Goal: Information Seeking & Learning: Learn about a topic

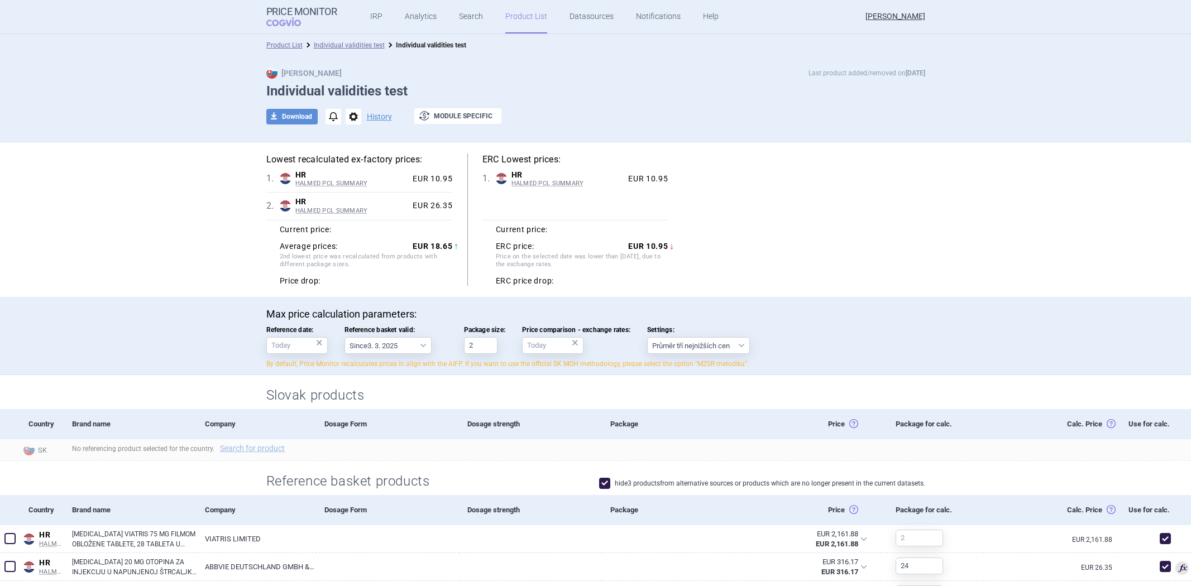
select select "[DATE]"
click at [292, 46] on link "Product List" at bounding box center [284, 45] width 36 height 8
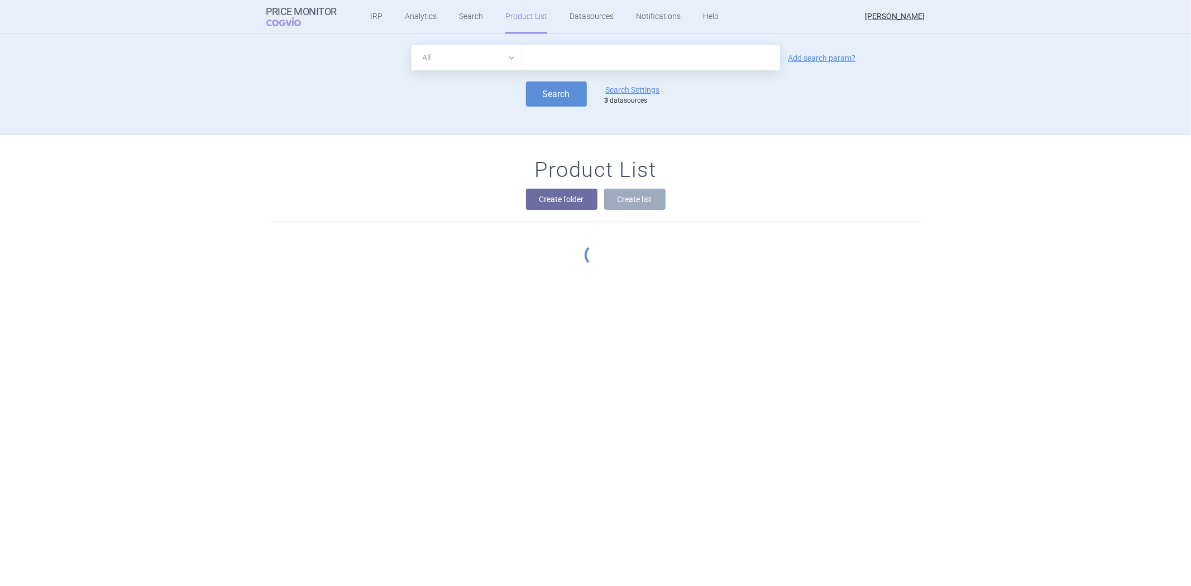
scroll to position [101, 0]
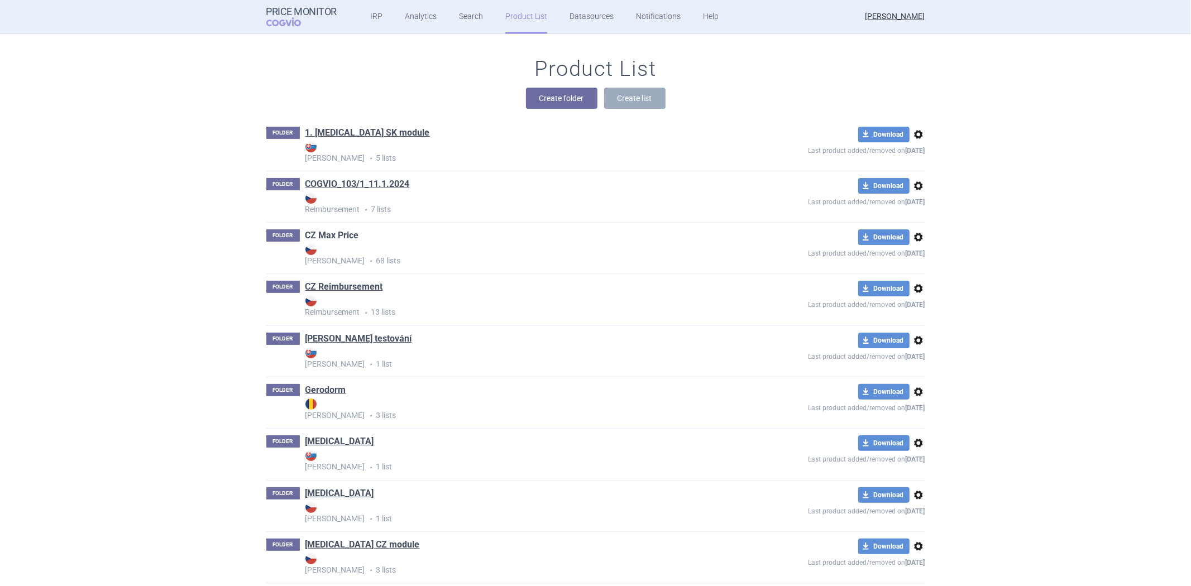
click at [332, 235] on link "CZ Max Price" at bounding box center [332, 236] width 54 height 12
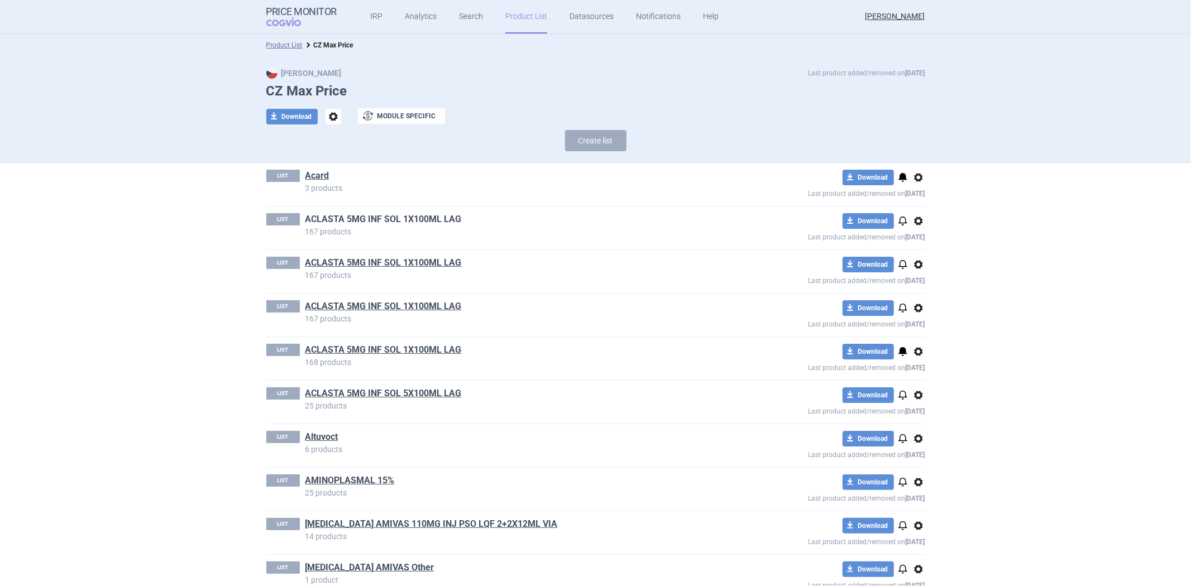
click at [330, 219] on link "ACLASTA 5MG INF SOL 1X100ML LAG" at bounding box center [383, 219] width 156 height 12
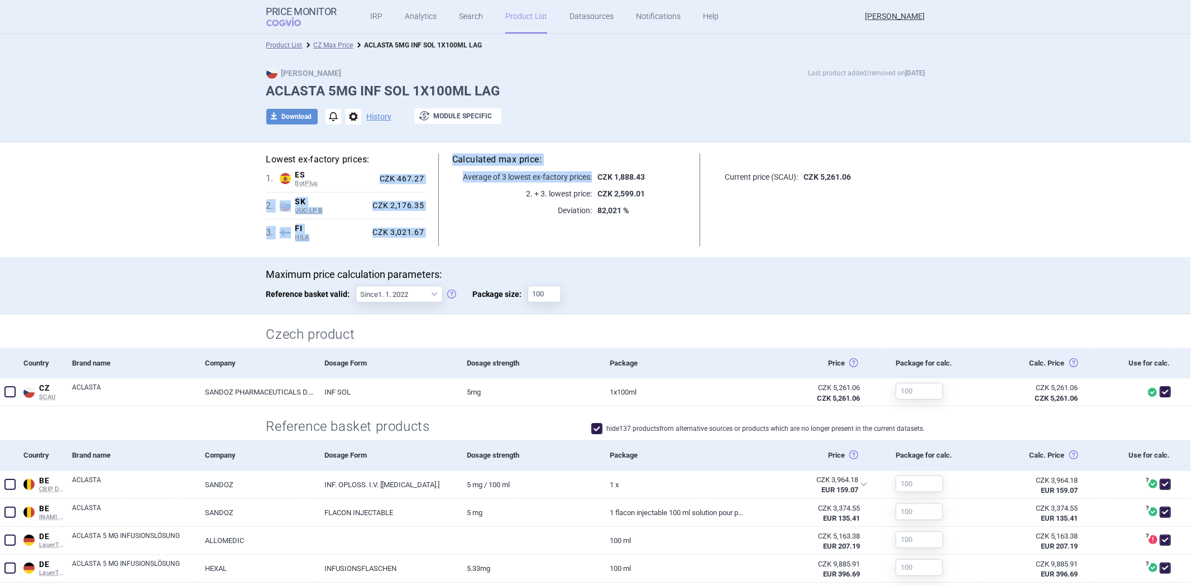
drag, startPoint x: 374, startPoint y: 180, endPoint x: 425, endPoint y: 179, distance: 50.8
click at [425, 179] on div "Lowest ex-factory prices: 1 . ES BotPlus Spain BotPlus Online database develope…" at bounding box center [595, 200] width 659 height 93
click at [409, 180] on div "CZK 467.27" at bounding box center [399, 179] width 49 height 10
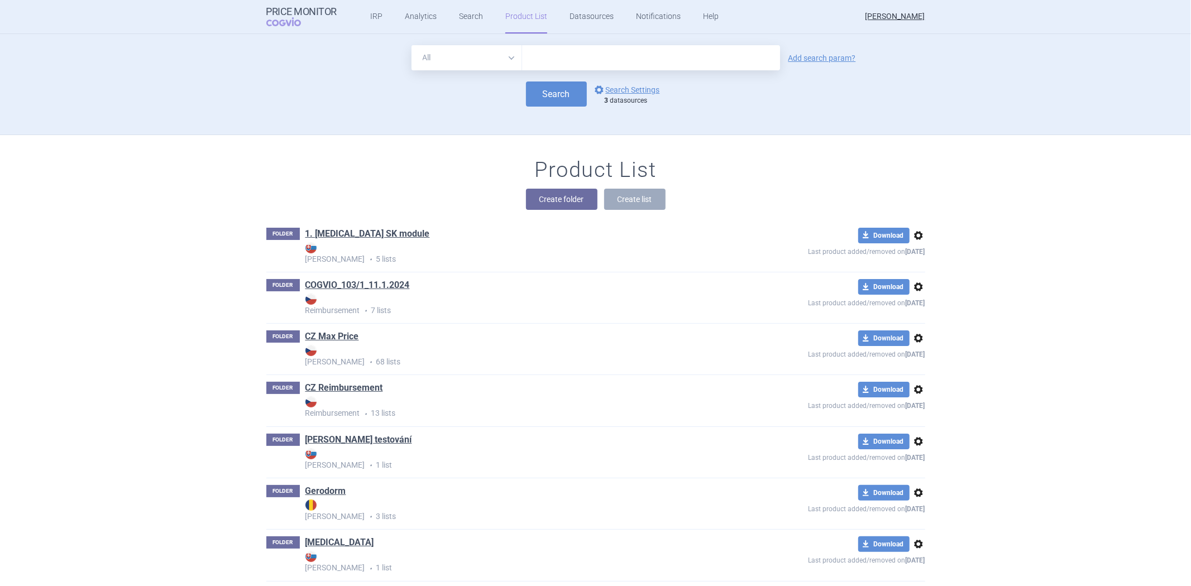
scroll to position [101, 0]
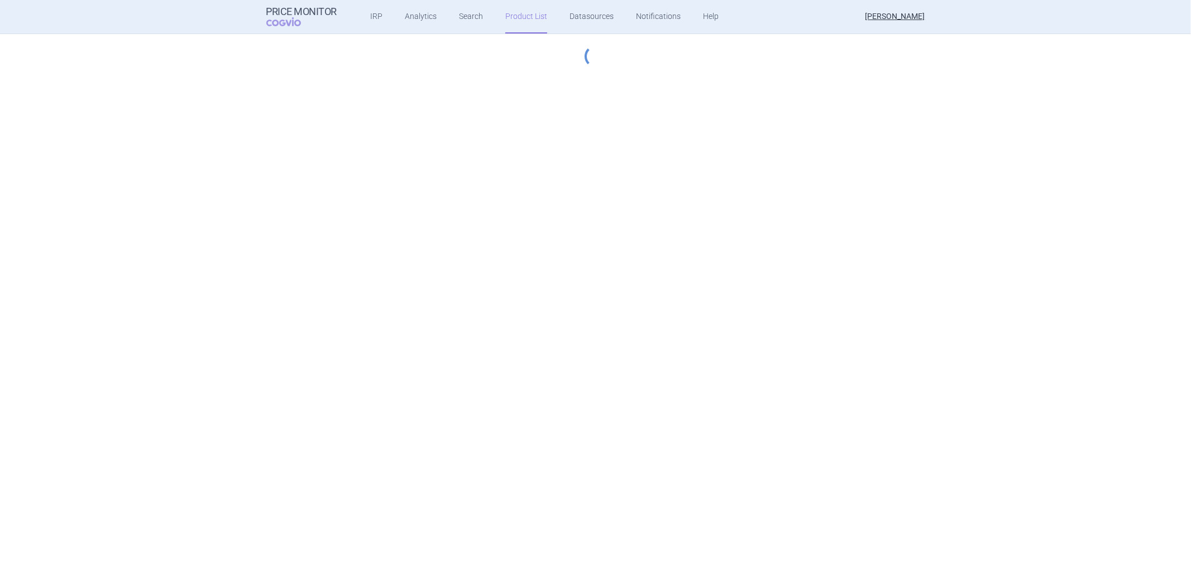
select select "[DATE]"
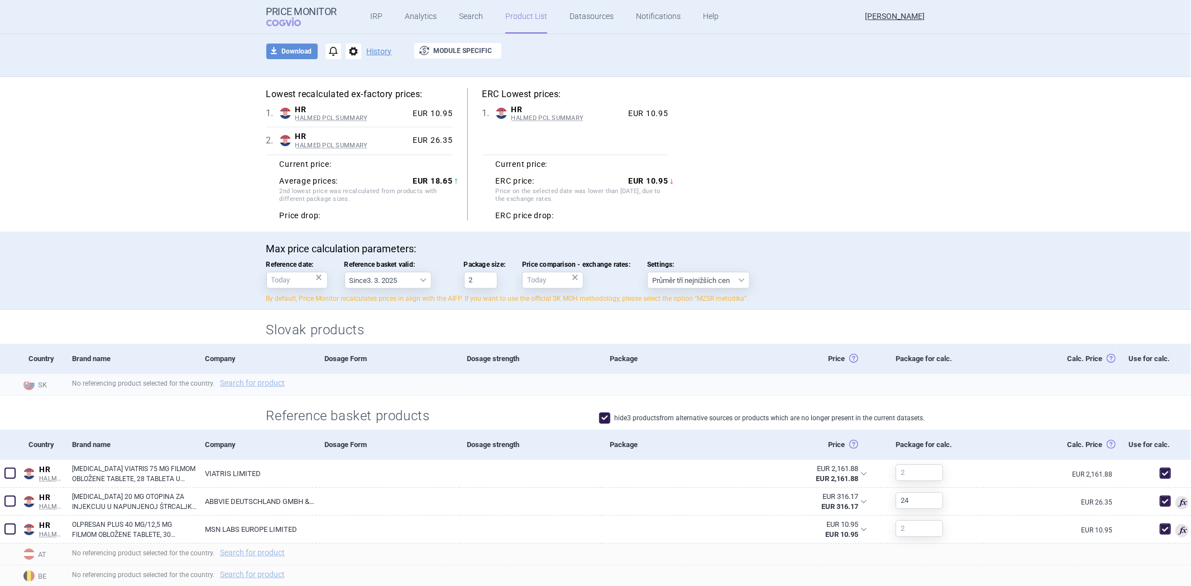
scroll to position [62, 0]
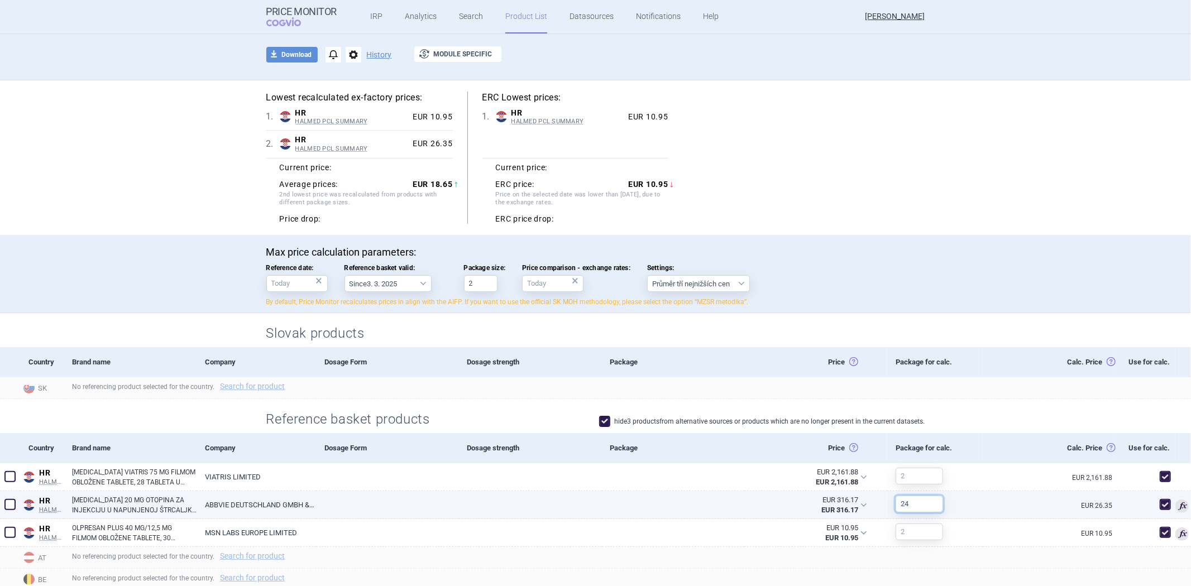
click at [923, 505] on input "24" at bounding box center [919, 504] width 47 height 17
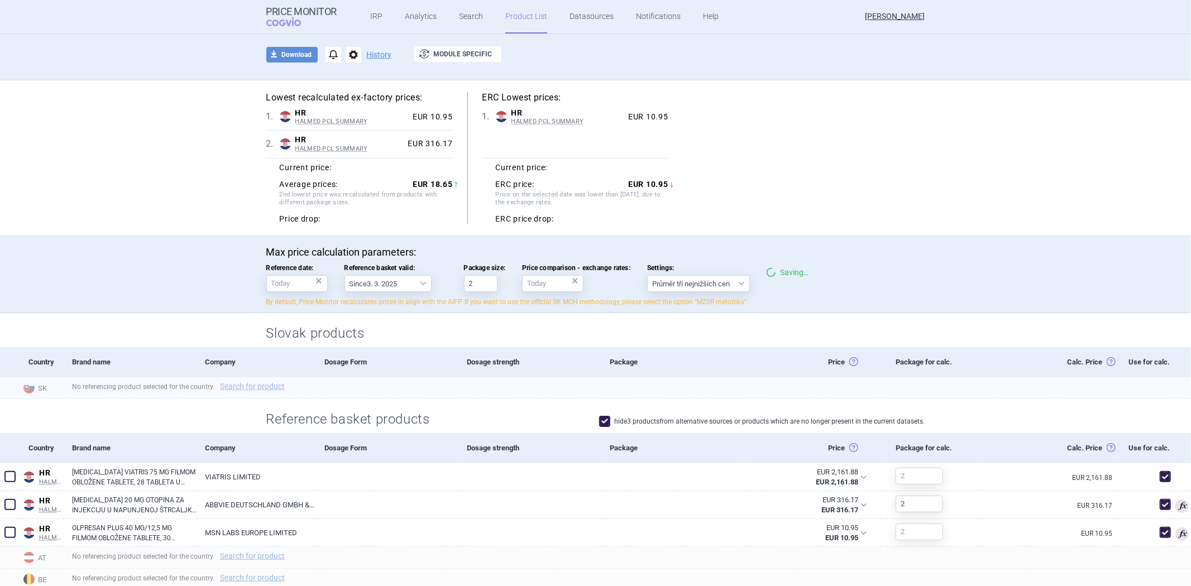
click at [982, 386] on div "No referencing product selected for the country. Search for product" at bounding box center [628, 389] width 1128 height 22
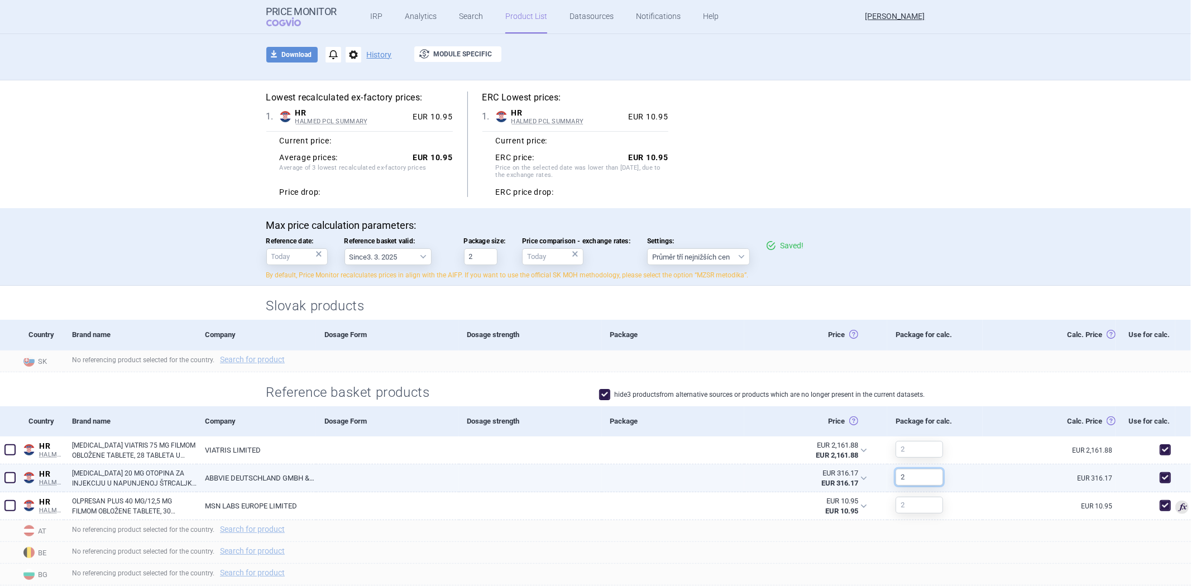
click at [916, 485] on input "2" at bounding box center [919, 477] width 47 height 17
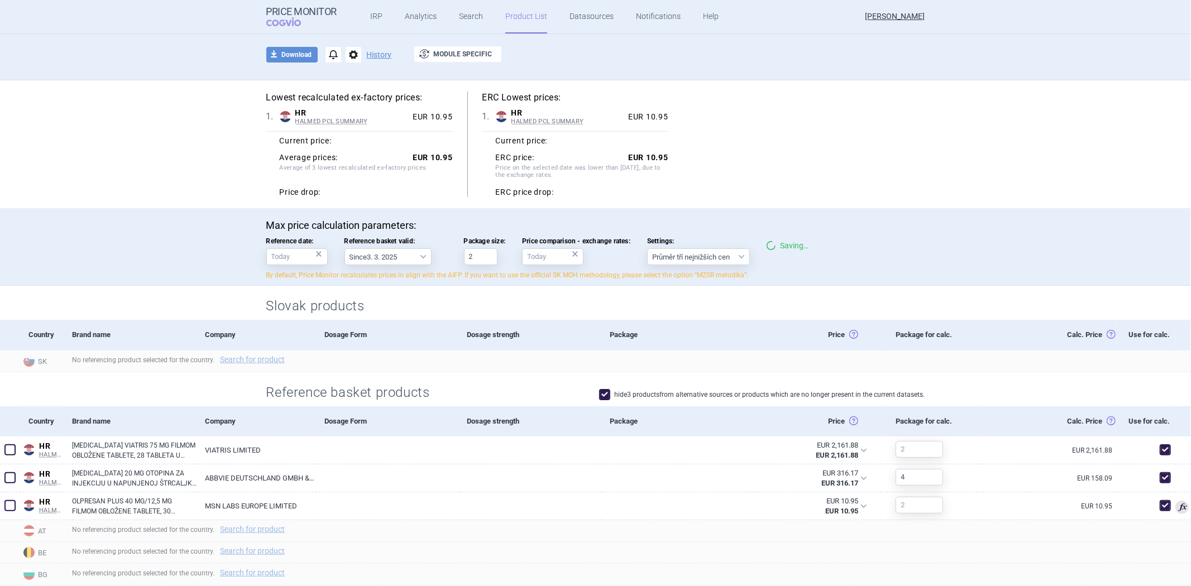
click at [986, 398] on section "Lowest recalculated ex-factory prices: 1 . HR HALMED PCL SUMMARY Croatia HALMED…" at bounding box center [595, 586] width 1191 height 1013
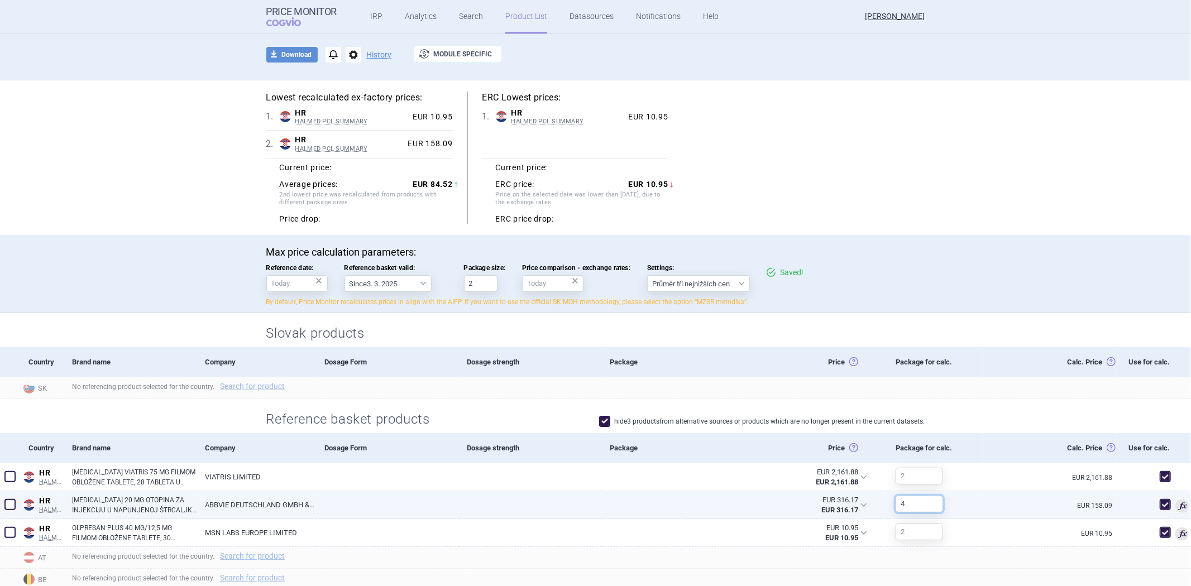
drag, startPoint x: 904, startPoint y: 510, endPoint x: 891, endPoint y: 507, distance: 12.7
click at [896, 507] on input "4" at bounding box center [919, 504] width 47 height 17
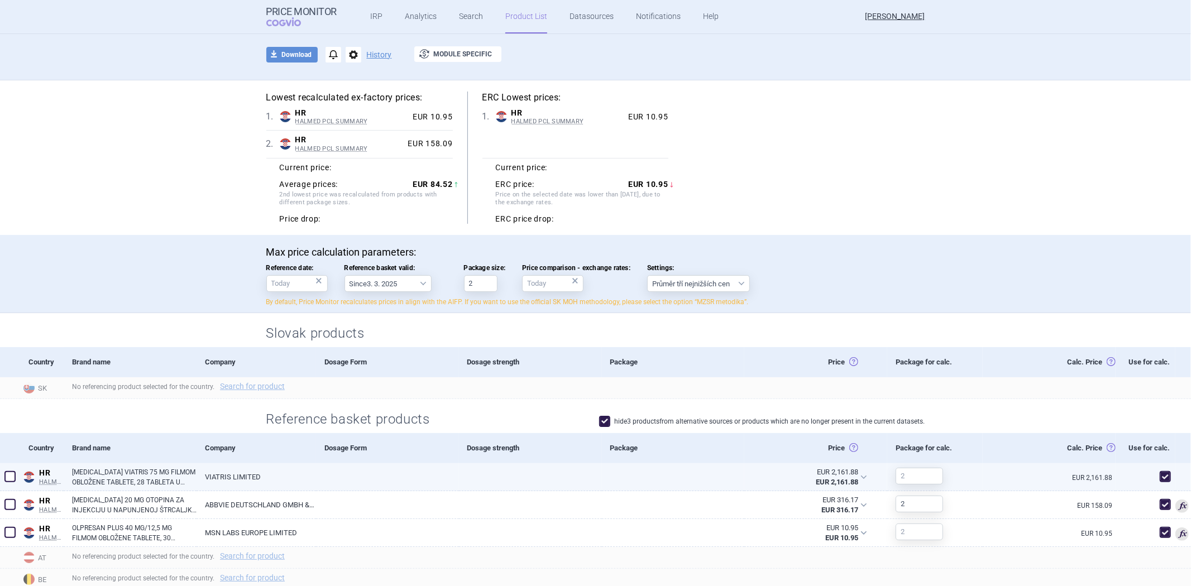
click at [983, 474] on div "EUR 2,161.88" at bounding box center [1049, 478] width 133 height 28
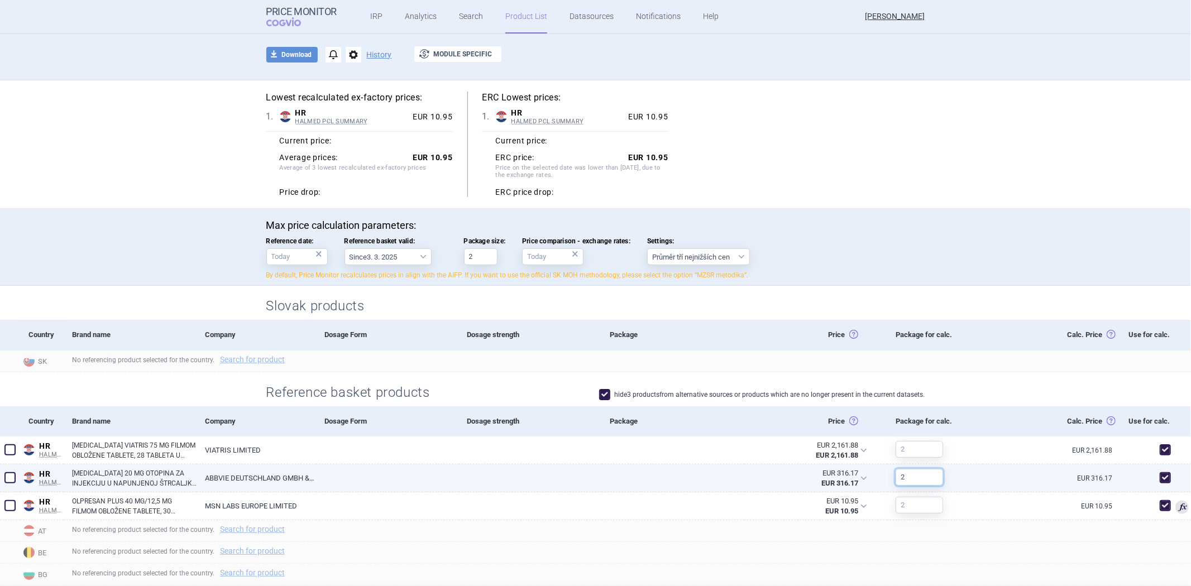
click at [916, 475] on input "2" at bounding box center [919, 477] width 47 height 17
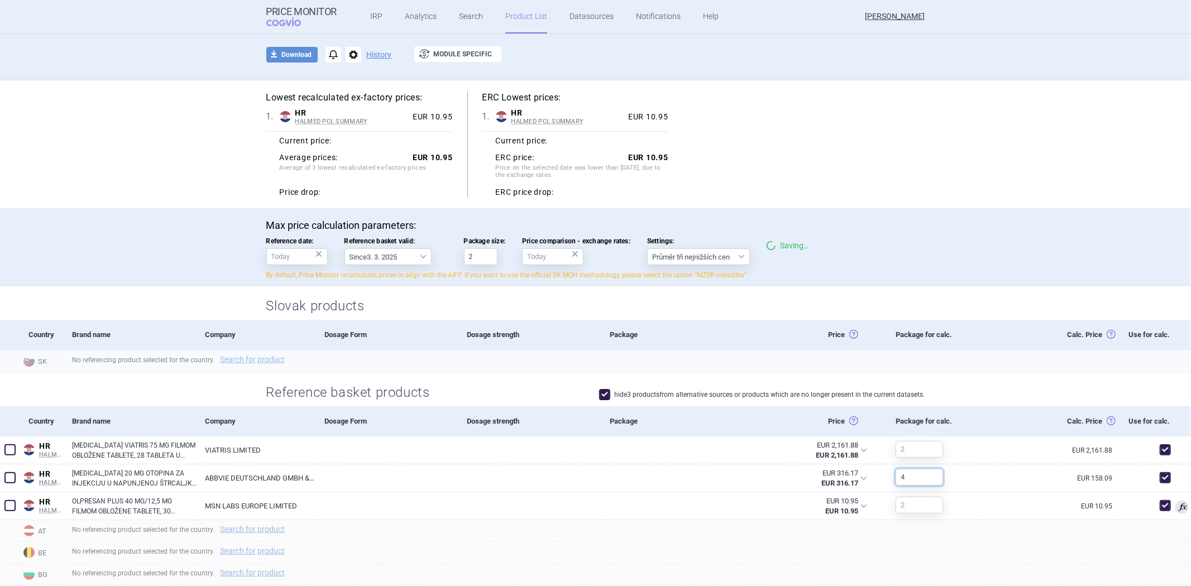
type input "4"
click at [967, 360] on section "Lowest recalculated ex-factory prices: 1 . HR HALMED PCL SUMMARY Croatia HALMED…" at bounding box center [595, 586] width 1191 height 1013
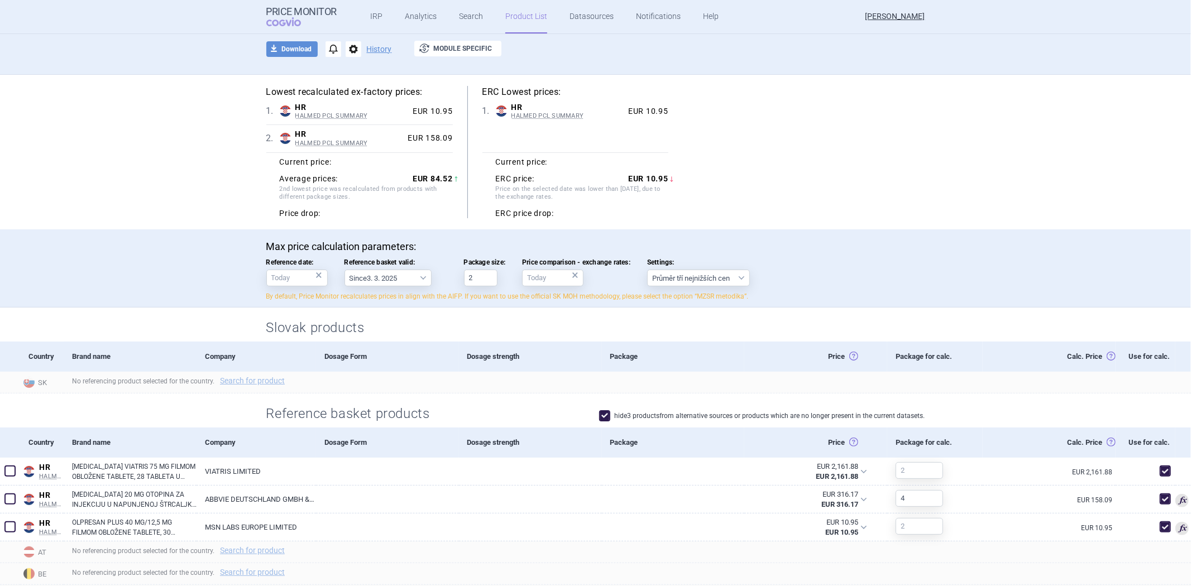
scroll to position [0, 0]
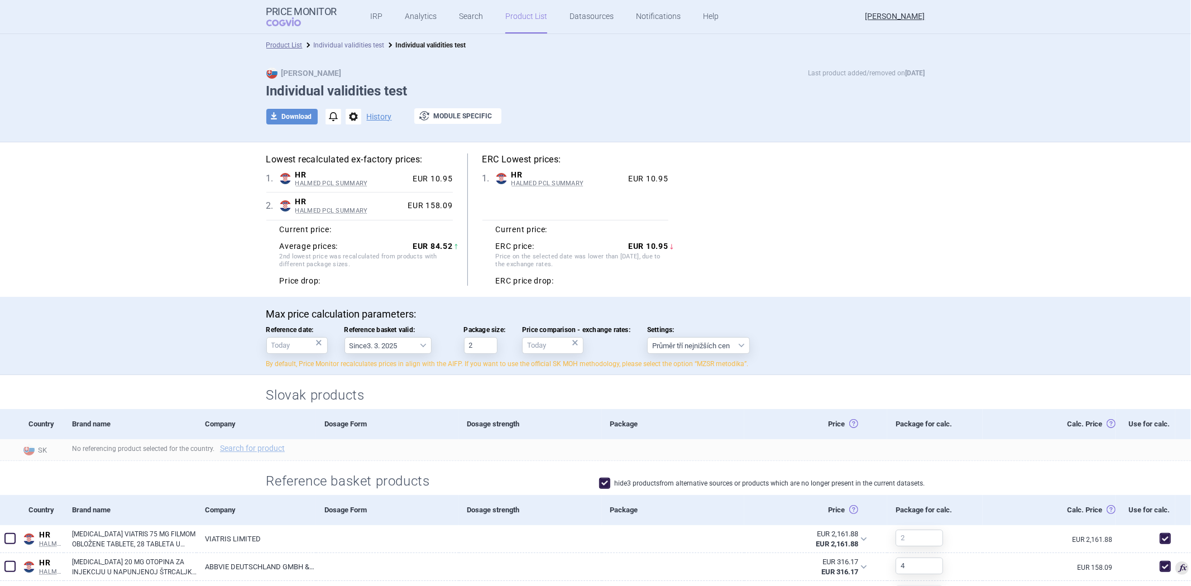
click at [338, 43] on link "Individual validities test" at bounding box center [349, 45] width 71 height 8
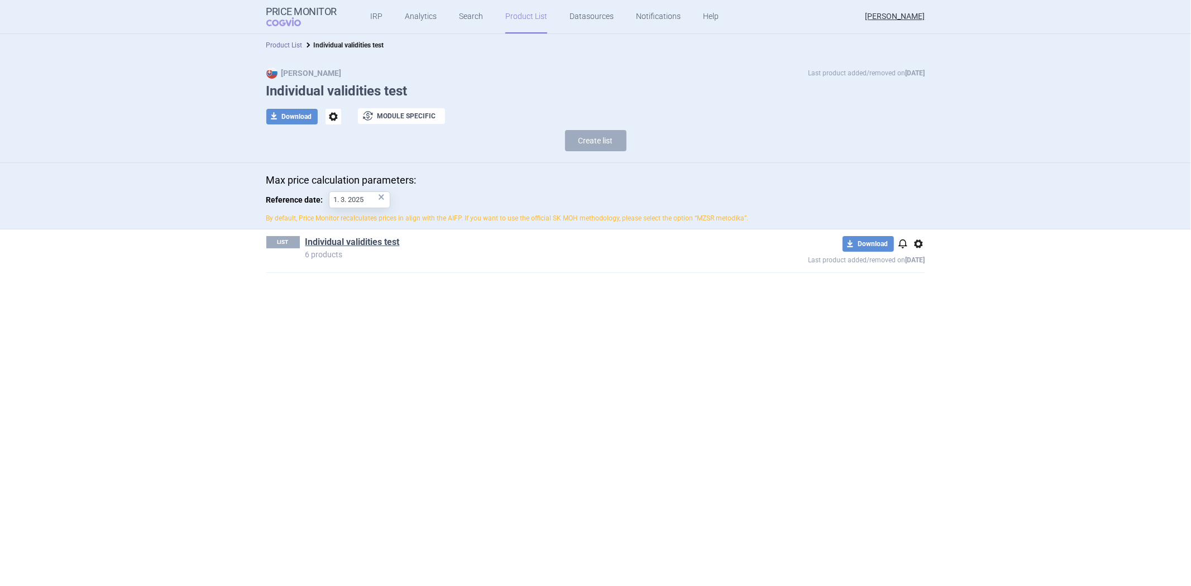
click at [280, 41] on link "Product List" at bounding box center [284, 45] width 36 height 8
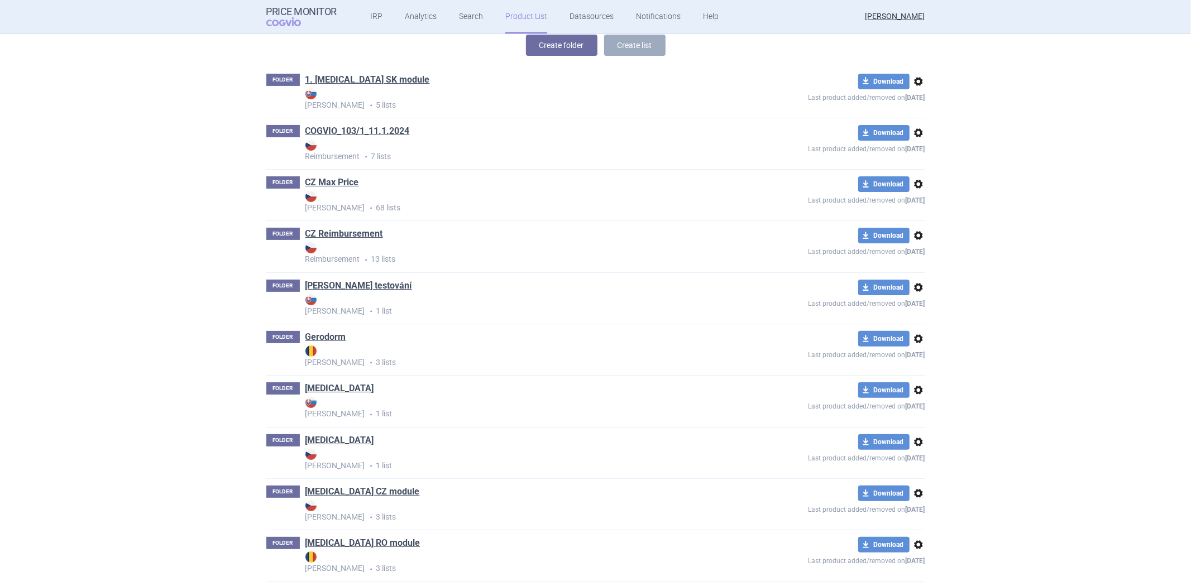
scroll to position [225, 0]
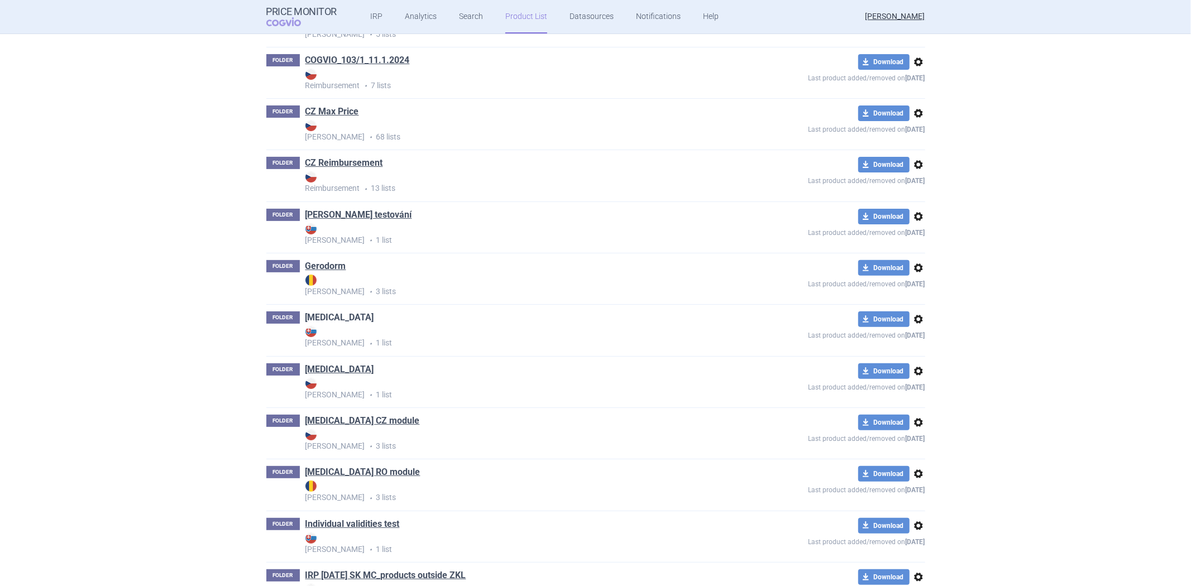
click at [320, 322] on link "[MEDICAL_DATA]" at bounding box center [339, 318] width 69 height 12
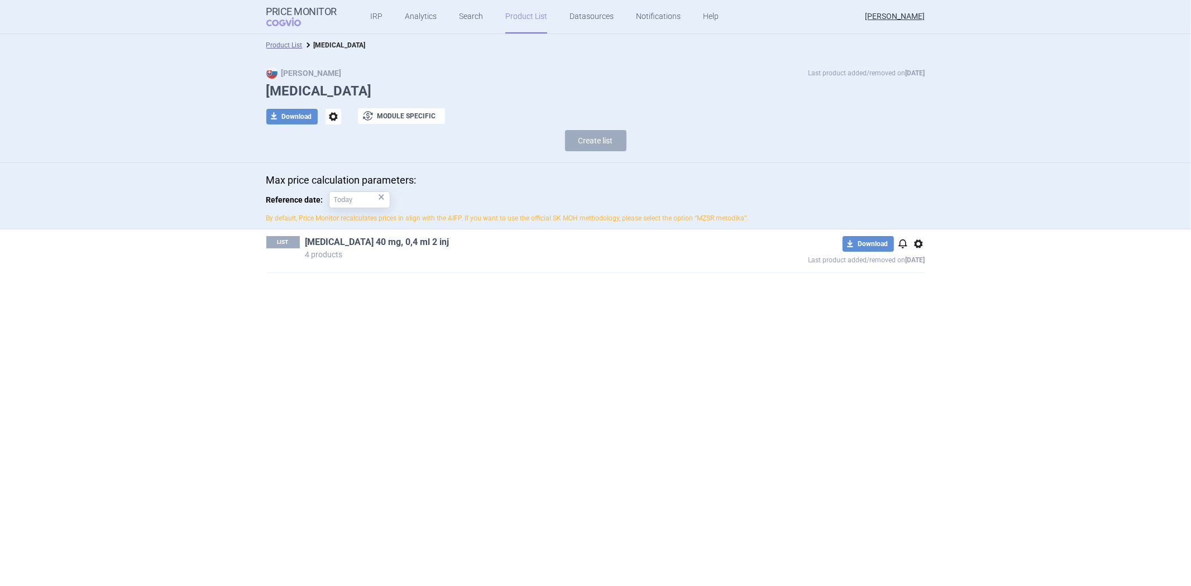
click at [345, 242] on link "Humira 40 mg, 0,4 ml 2 inj" at bounding box center [377, 242] width 144 height 12
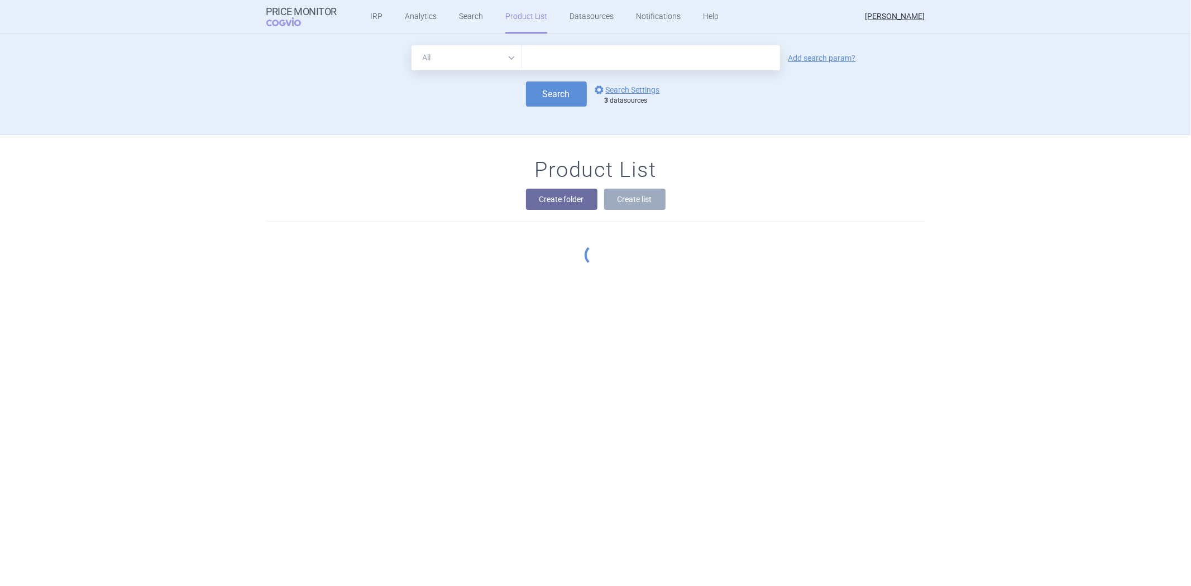
scroll to position [101, 0]
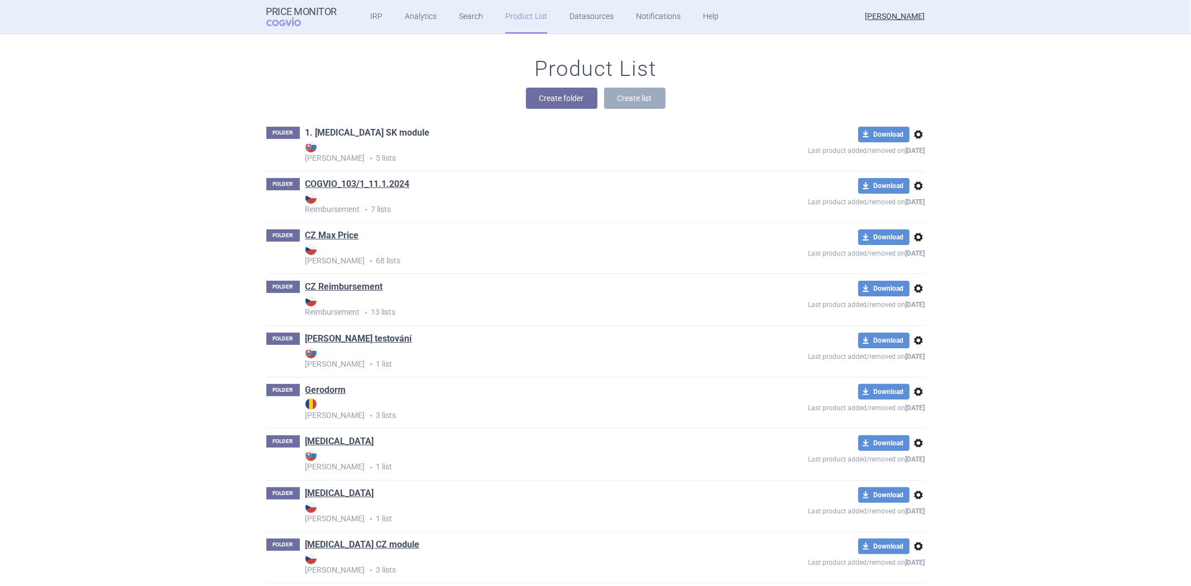
click at [364, 133] on link "1. [MEDICAL_DATA] SK module" at bounding box center [367, 133] width 125 height 12
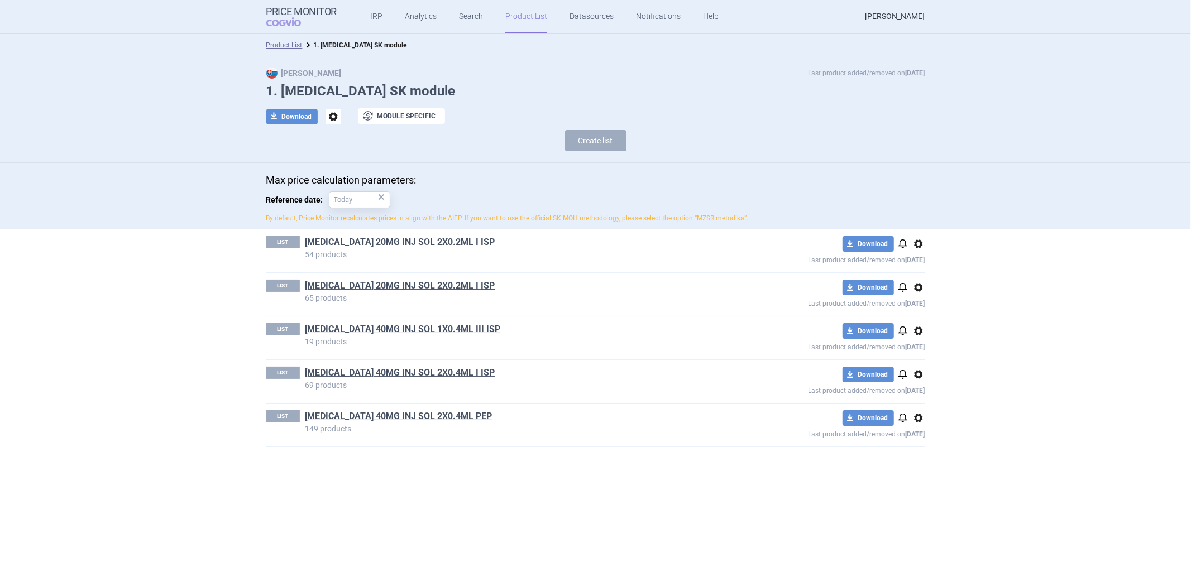
click at [397, 237] on link "HUMIRA 20MG INJ SOL 2X0.2ML I ISP" at bounding box center [400, 242] width 190 height 12
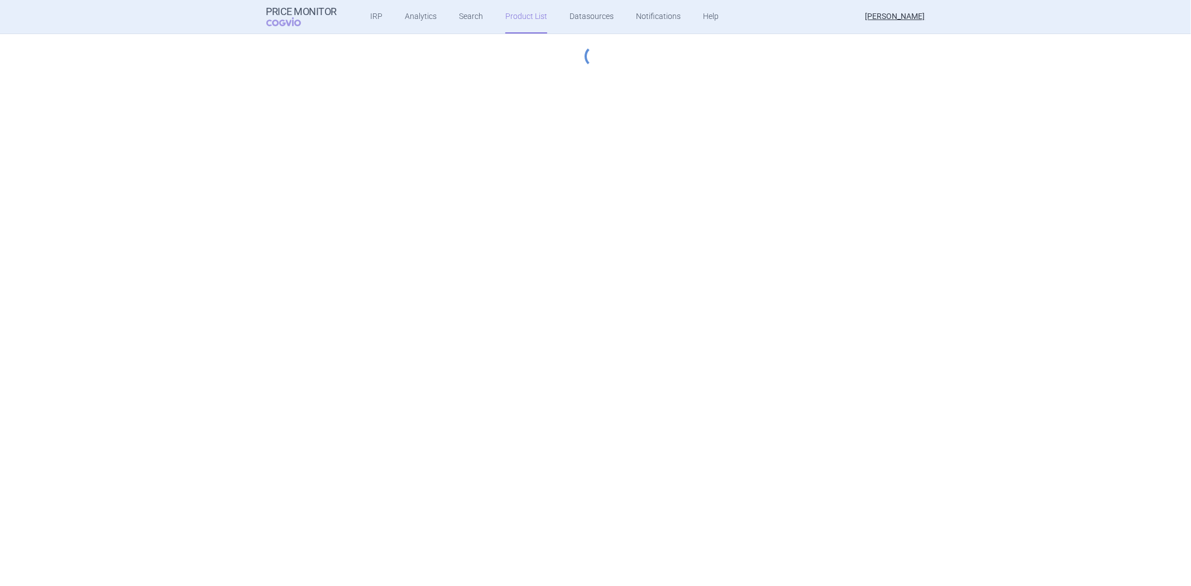
select select "2022-12-01"
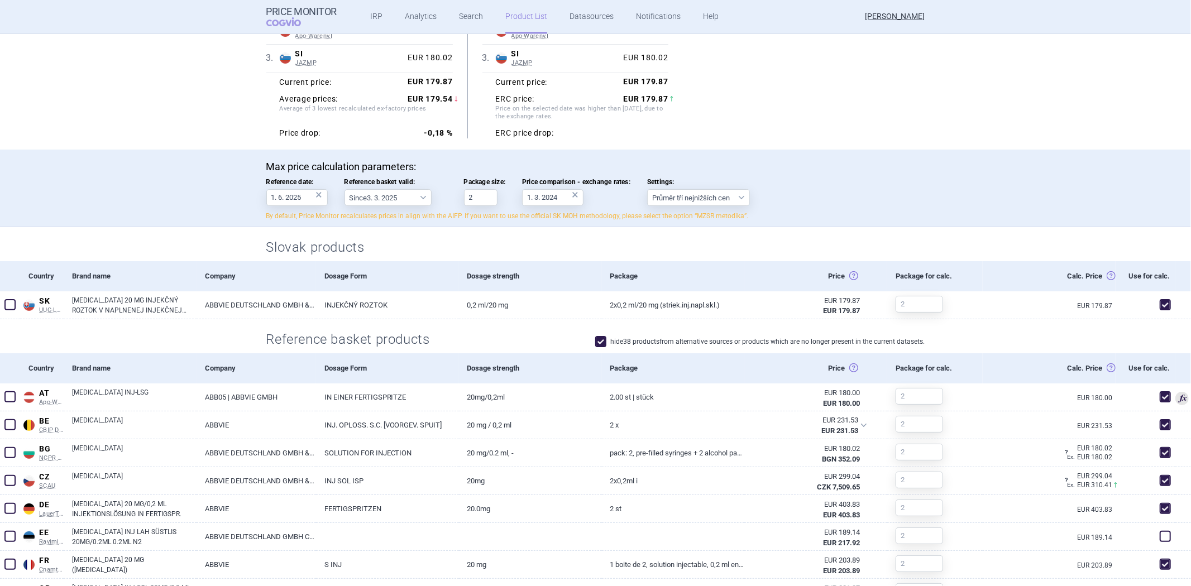
scroll to position [186, 0]
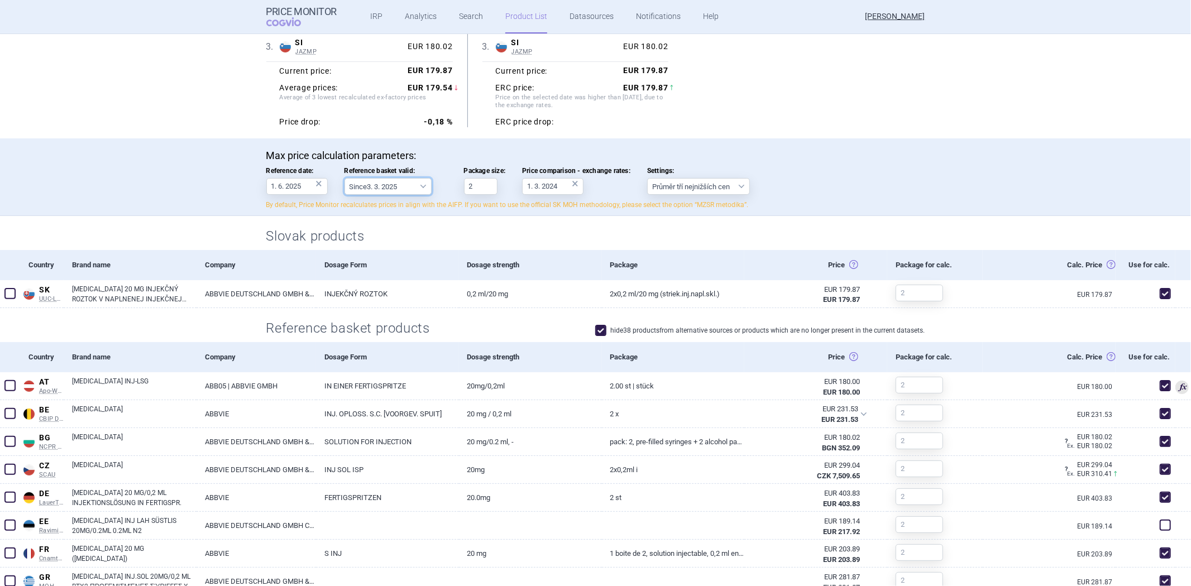
click at [391, 187] on select "Since 3. 3. 2025 Since 1. 7. 2023 Since 7. 4. 2023 Since 1. 12. 2022 Since 1. 9…" at bounding box center [388, 186] width 87 height 17
click at [445, 156] on p "Max price calculation parameters:" at bounding box center [595, 156] width 659 height 12
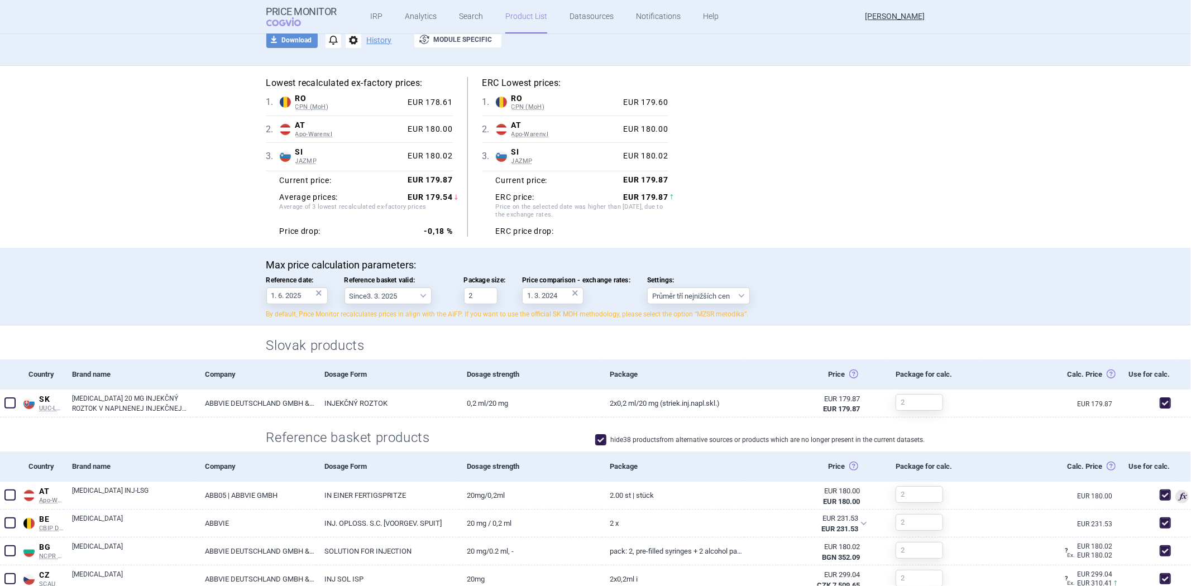
scroll to position [0, 0]
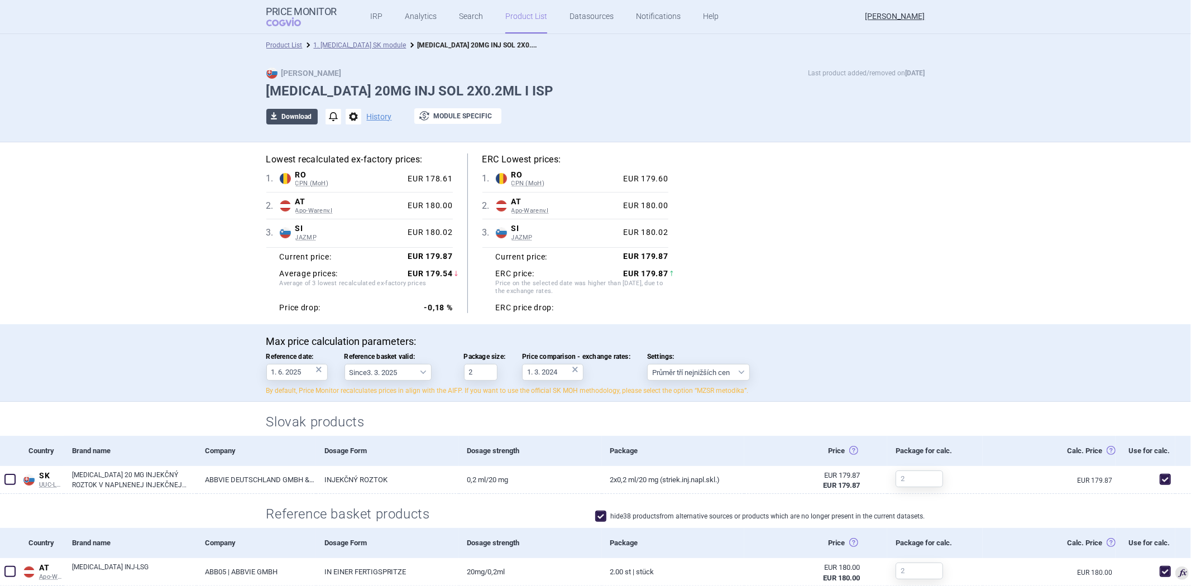
click at [286, 113] on button "download Download" at bounding box center [291, 117] width 51 height 16
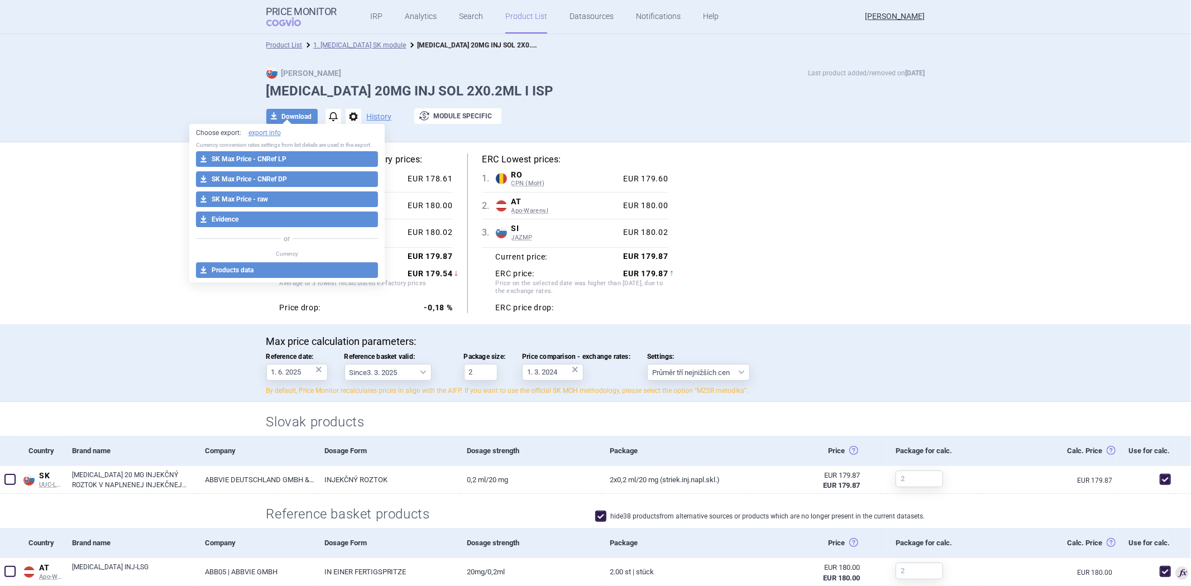
select select "EUR"
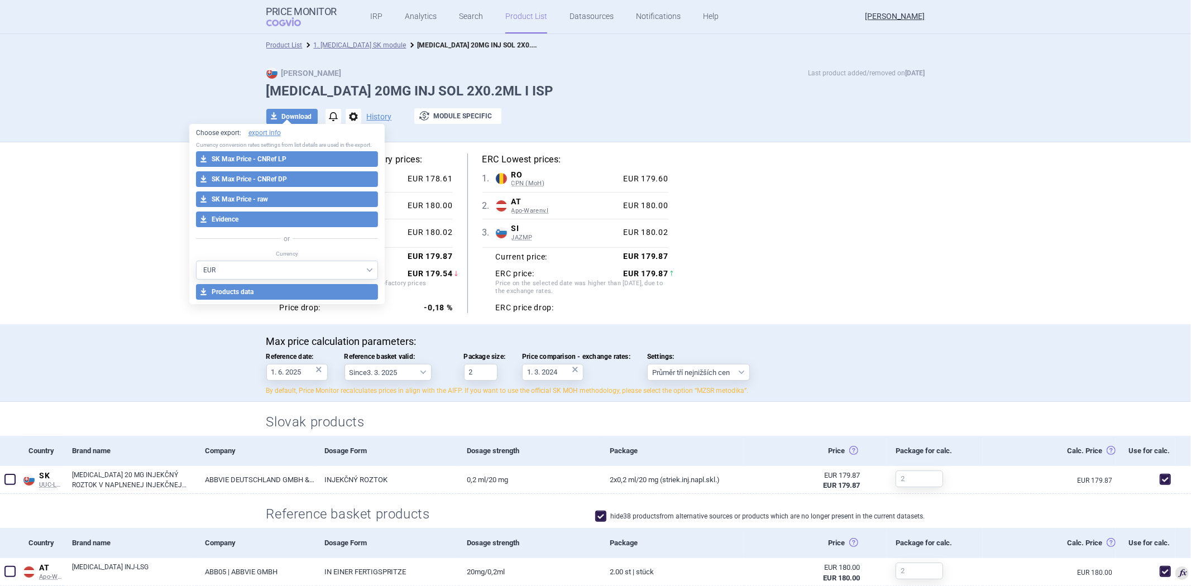
click at [399, 191] on div "1 . RO CPN (MoH) Romania CPN (MoH) Public Catalog - List of maximum prices for …" at bounding box center [359, 179] width 187 height 26
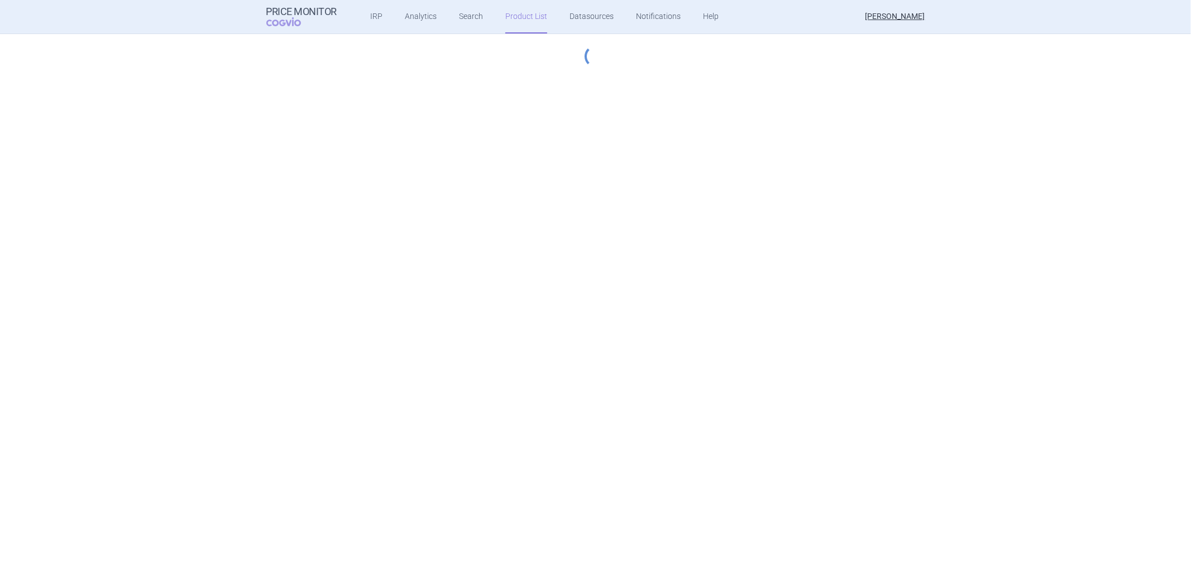
select select "2023-07-01"
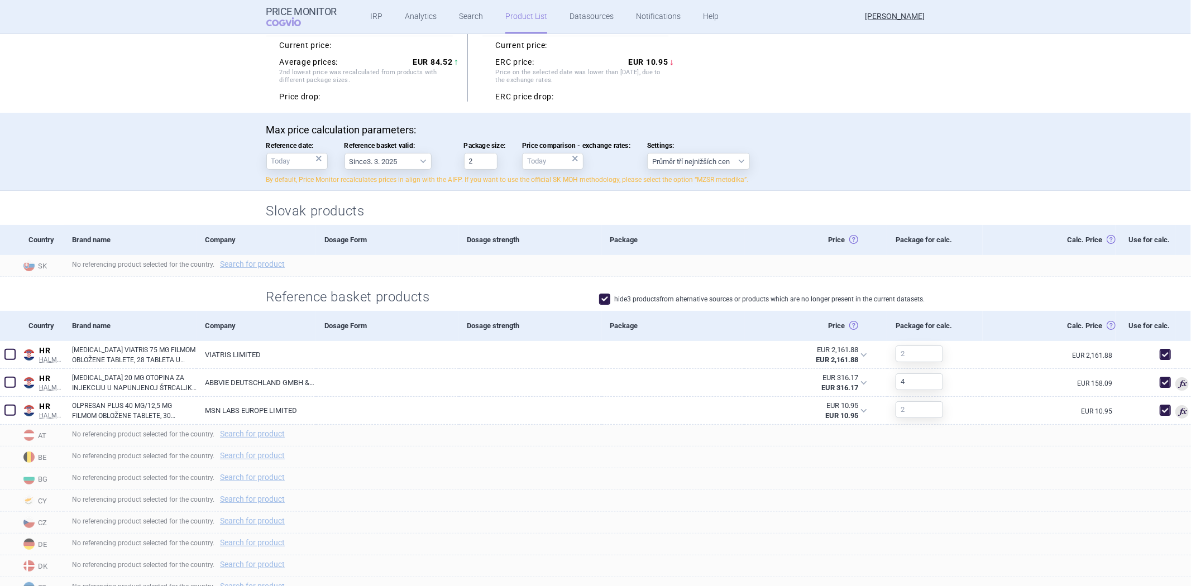
scroll to position [186, 0]
click at [601, 299] on span at bounding box center [604, 297] width 11 height 11
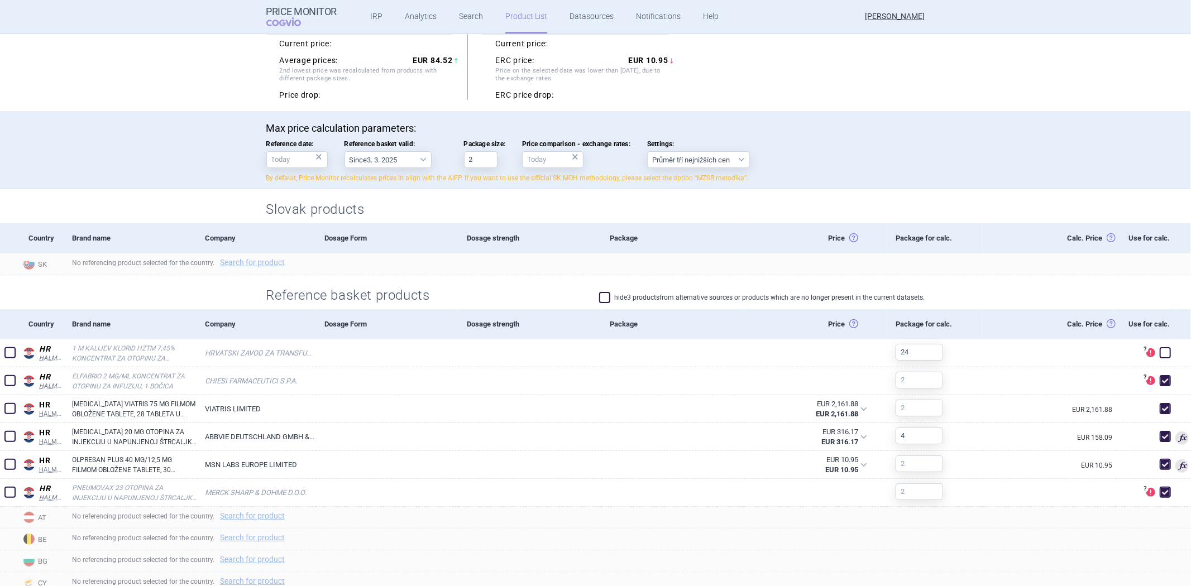
click at [604, 298] on span at bounding box center [604, 297] width 11 height 11
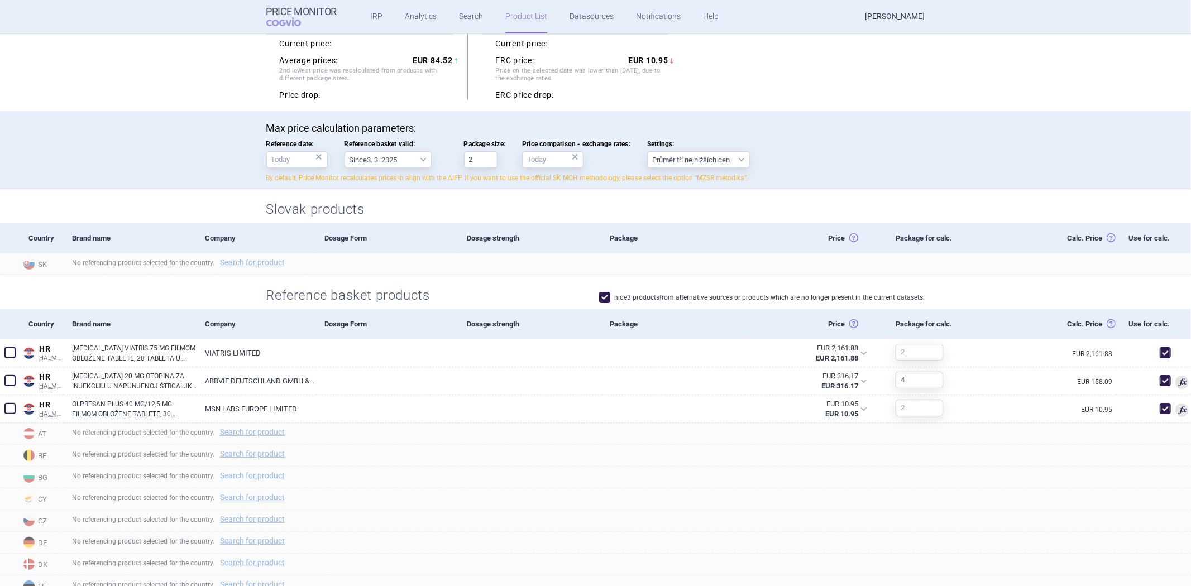
click at [604, 298] on span at bounding box center [604, 297] width 11 height 11
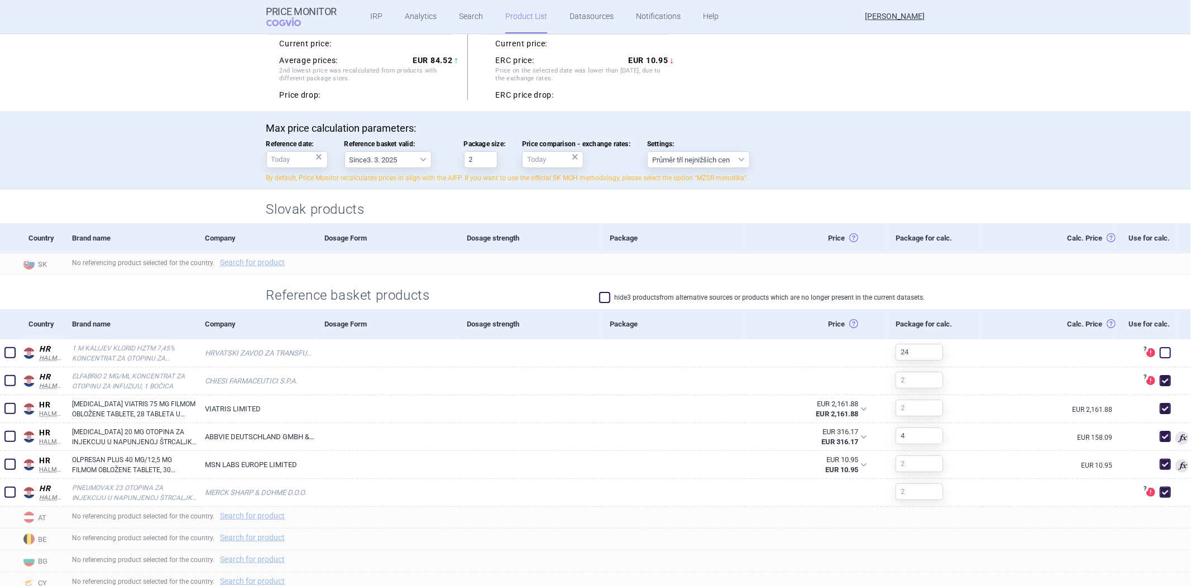
click at [600, 294] on span at bounding box center [604, 297] width 11 height 11
checkbox input "true"
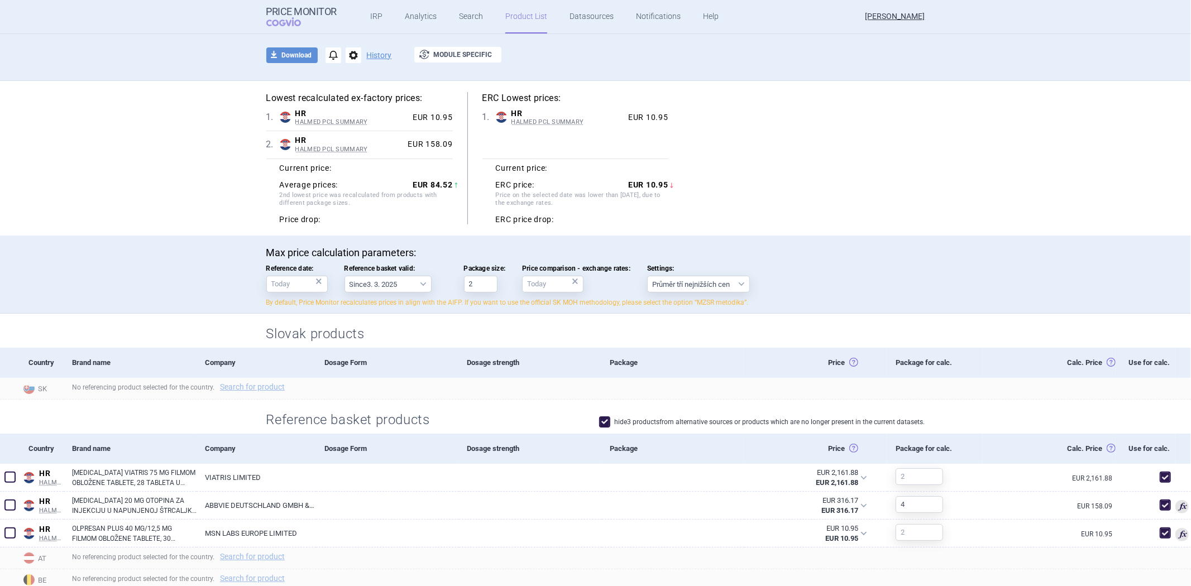
scroll to position [0, 0]
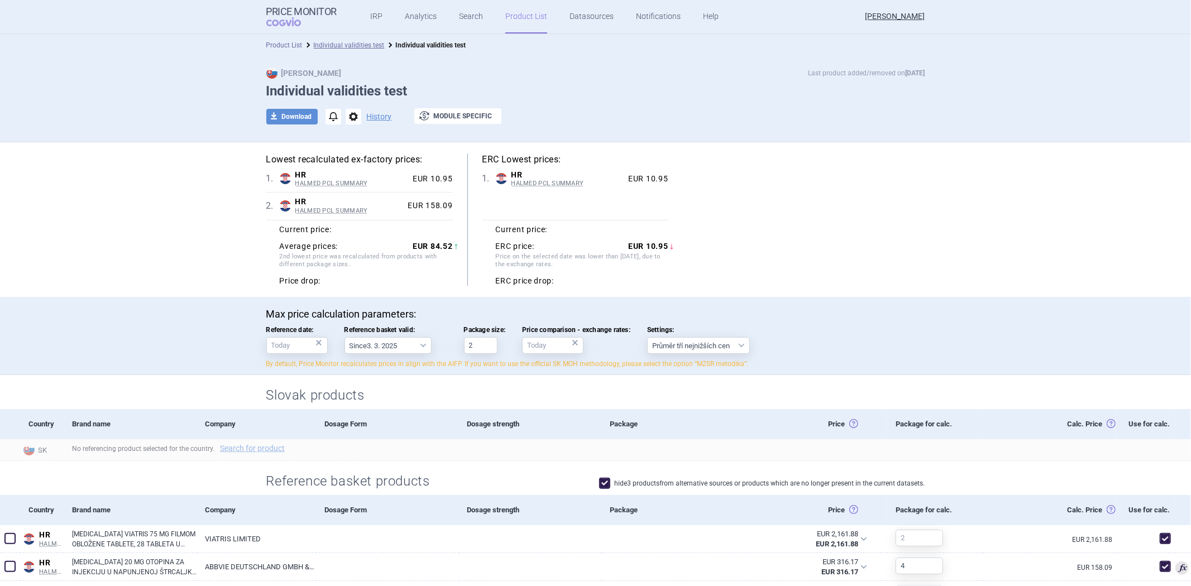
click at [266, 45] on link "Product List" at bounding box center [284, 45] width 36 height 8
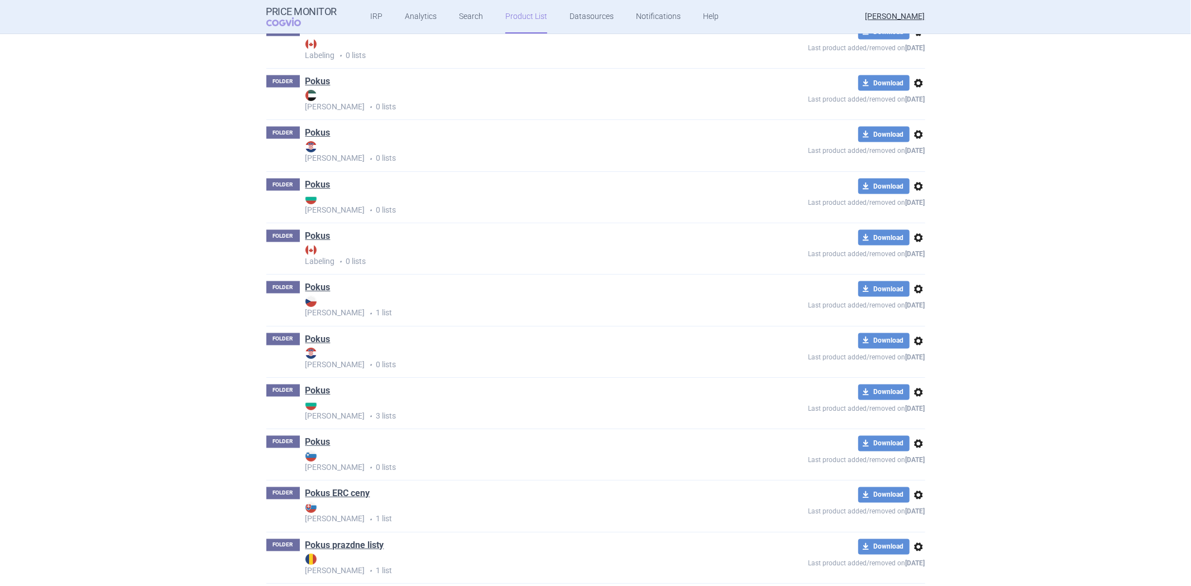
scroll to position [1839, 0]
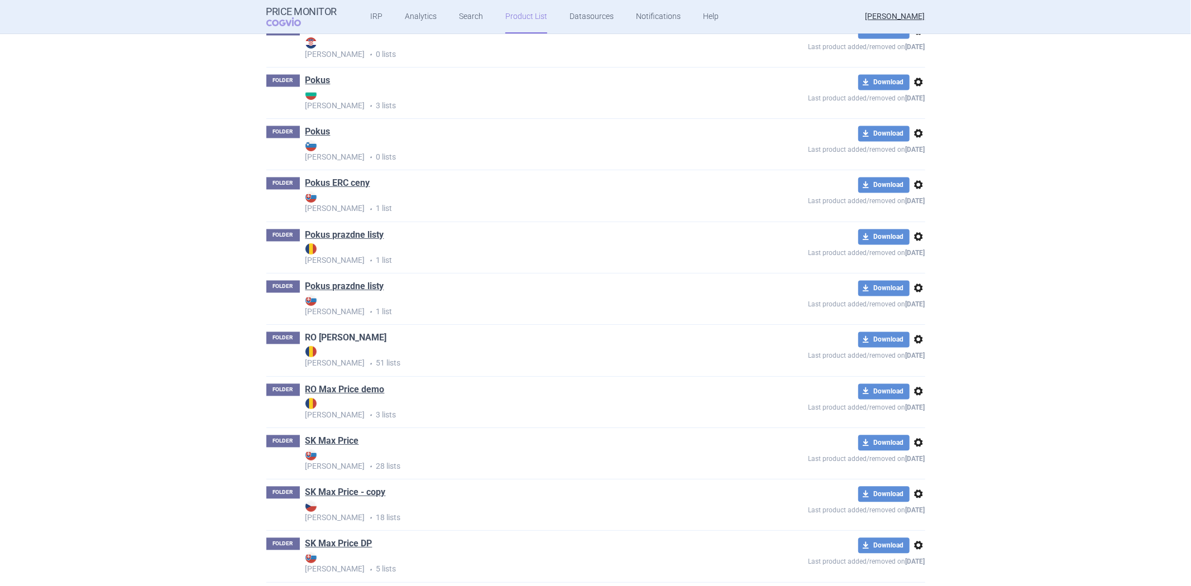
click at [342, 342] on link "RO [PERSON_NAME]" at bounding box center [346, 338] width 82 height 12
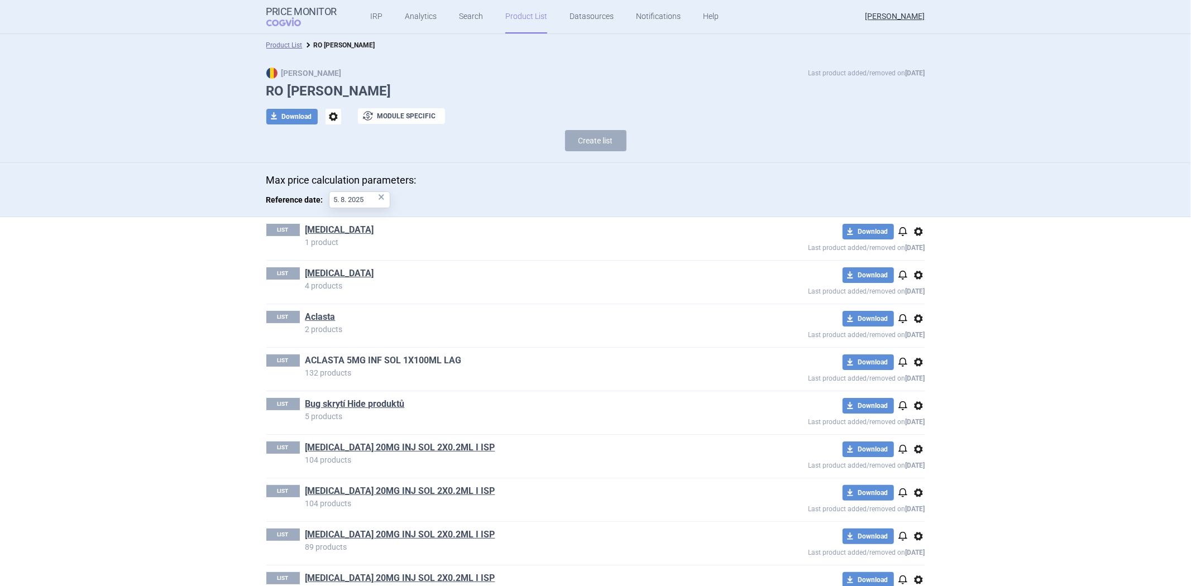
click at [342, 363] on link "ACLASTA 5MG INF SOL 1X100ML LAG" at bounding box center [383, 361] width 156 height 12
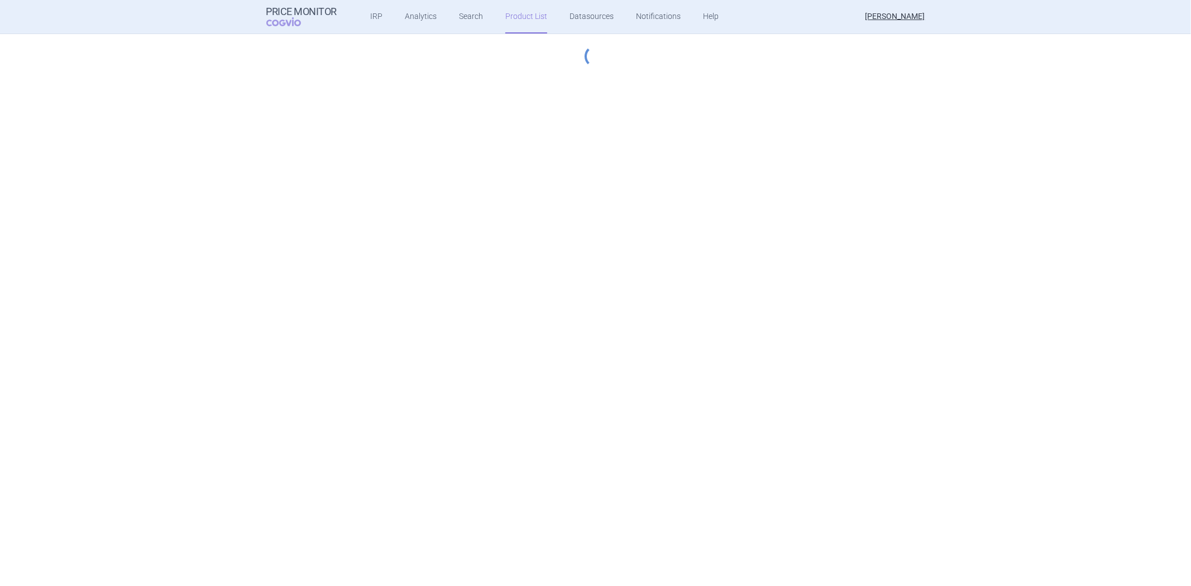
select select "2019-04-03"
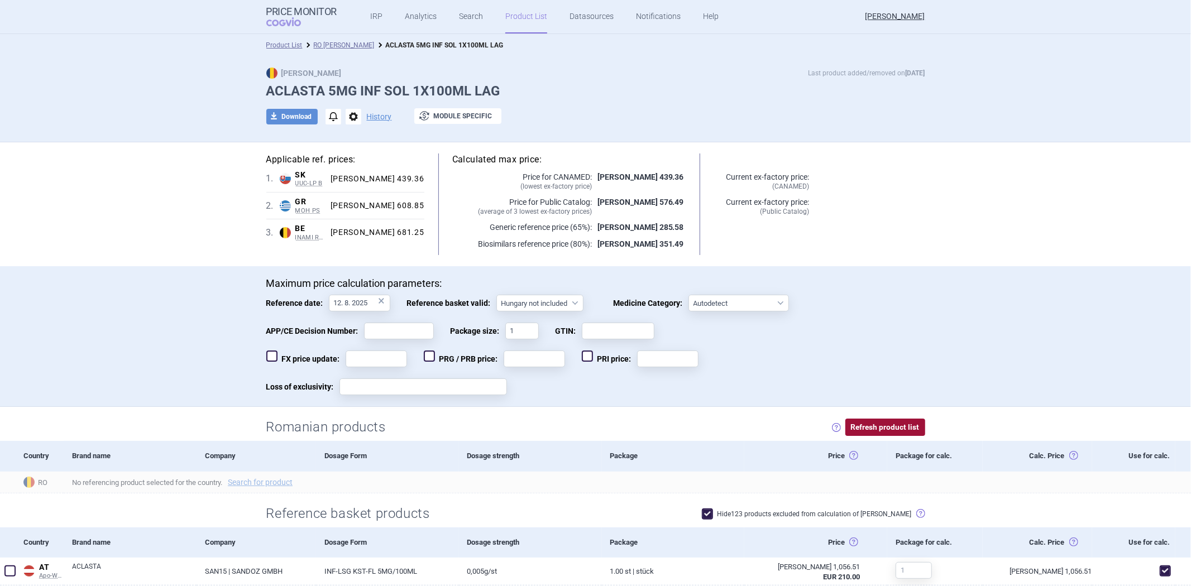
scroll to position [124, 0]
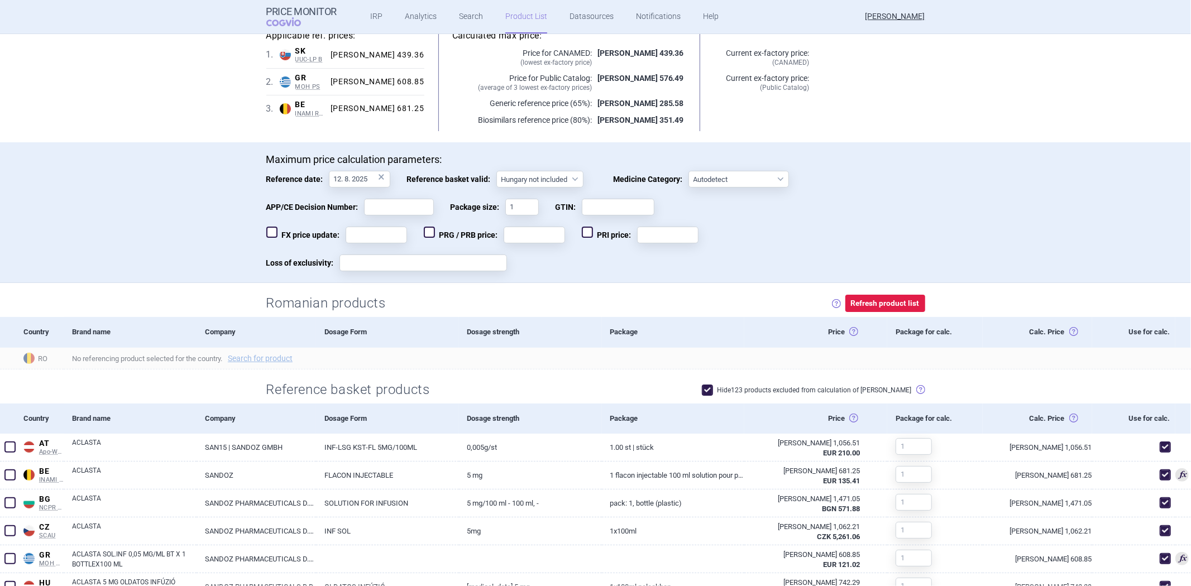
click at [713, 388] on span at bounding box center [707, 390] width 11 height 11
checkbox input "false"
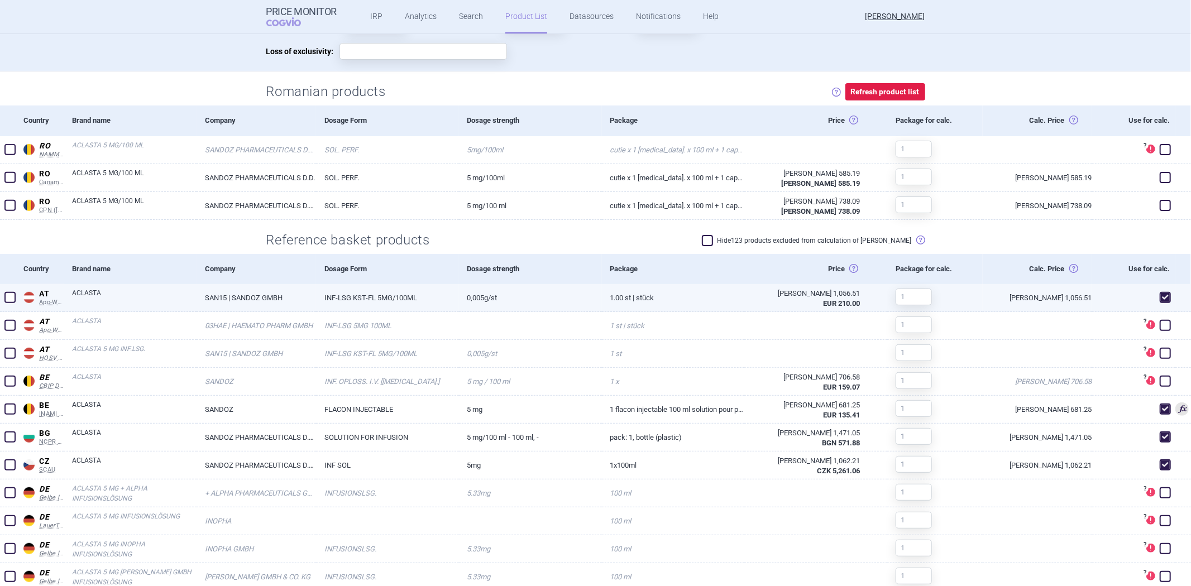
scroll to position [372, 0]
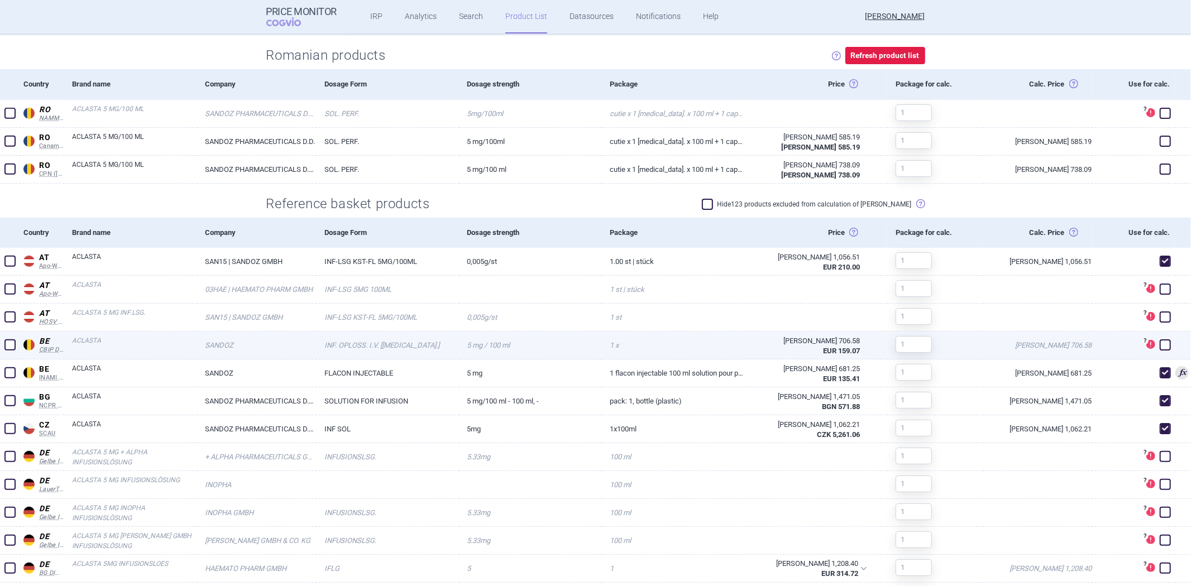
click at [1160, 342] on span at bounding box center [1165, 345] width 11 height 11
click at [1160, 344] on span at bounding box center [1165, 345] width 11 height 11
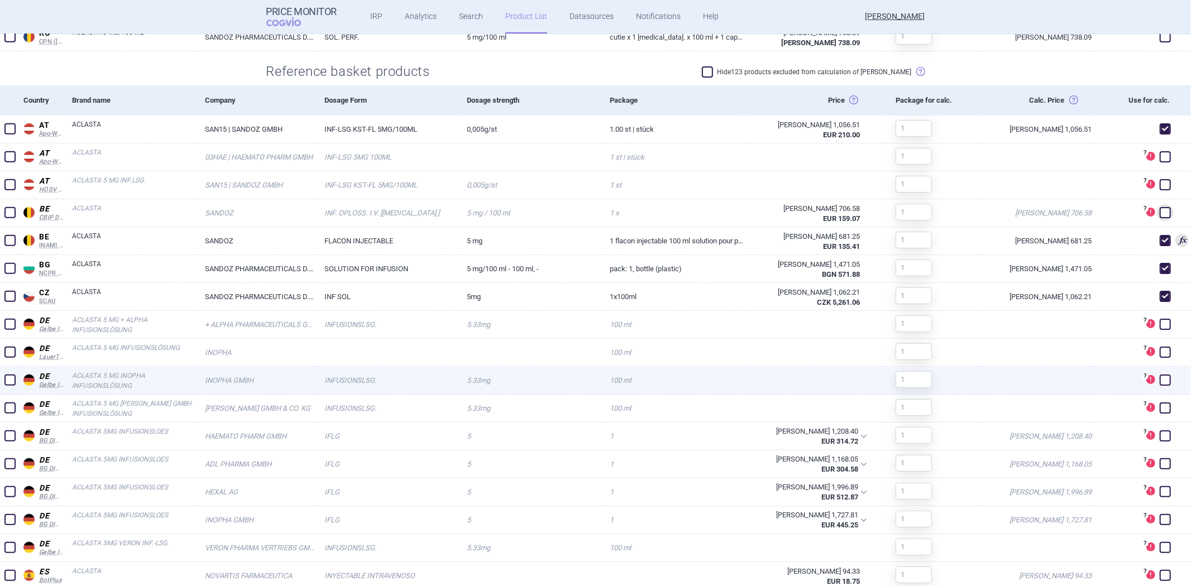
scroll to position [496, 0]
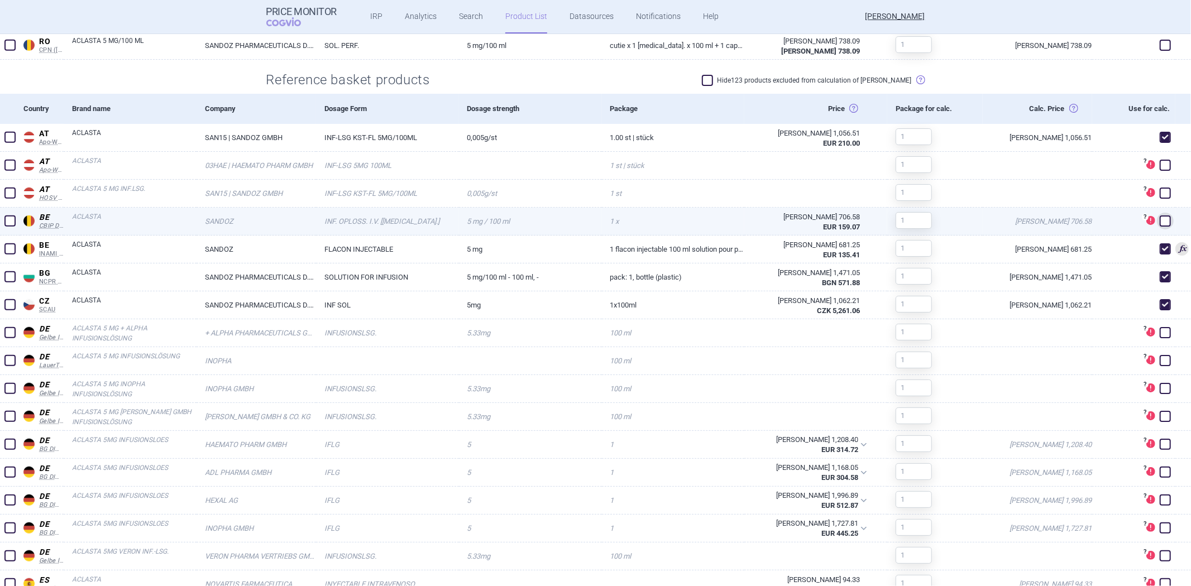
click at [1160, 220] on span at bounding box center [1165, 221] width 11 height 11
checkbox input "true"
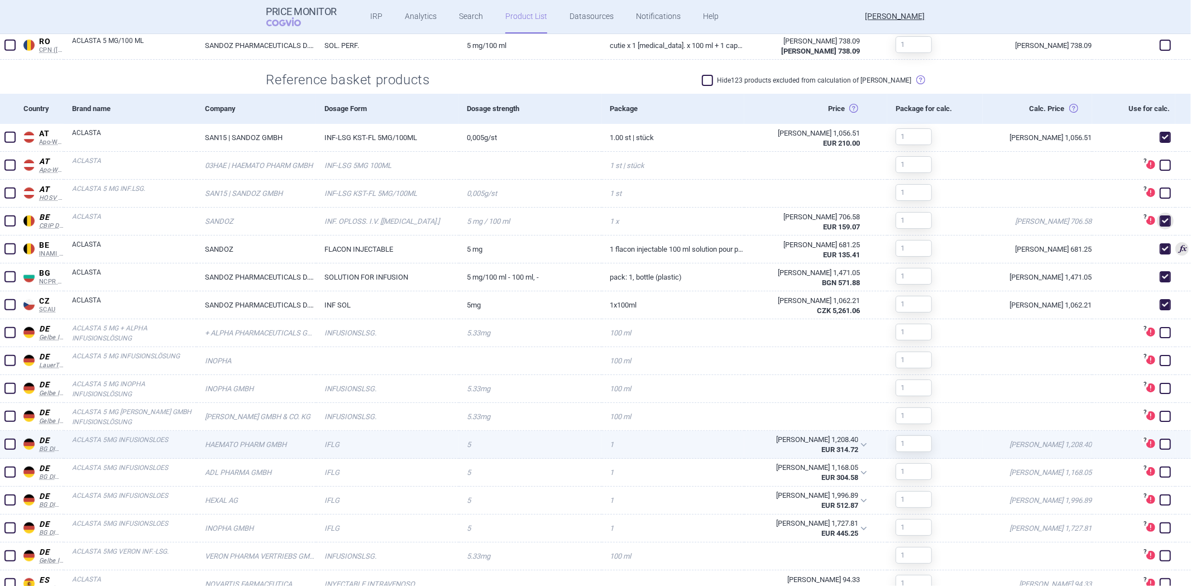
drag, startPoint x: 1158, startPoint y: 442, endPoint x: 1159, endPoint y: 447, distance: 5.7
click at [1160, 443] on span at bounding box center [1165, 444] width 11 height 11
checkbox input "true"
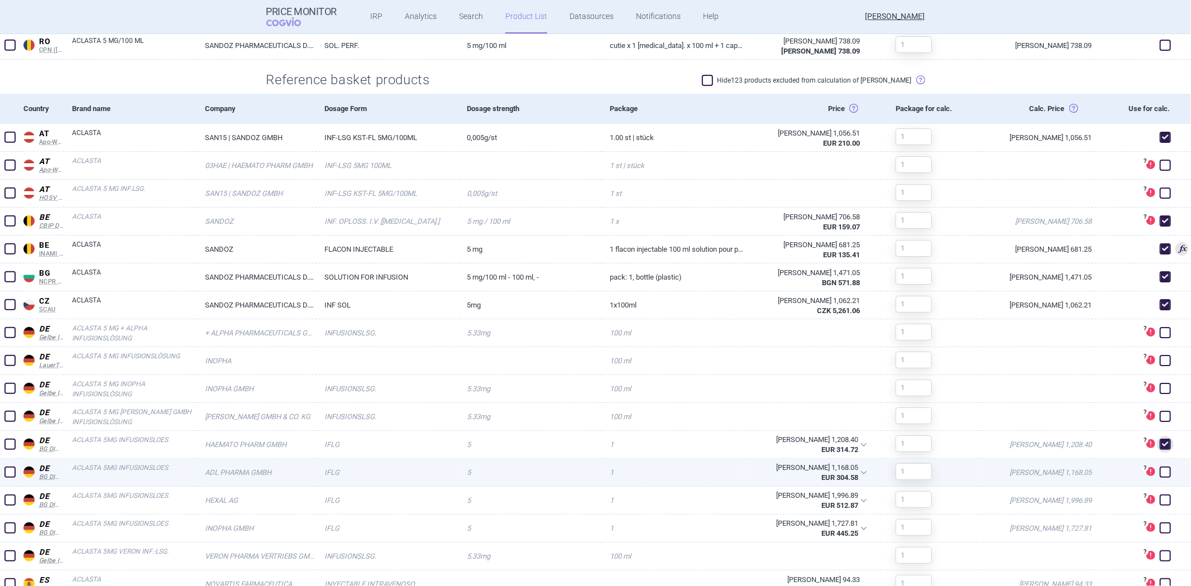
click at [1160, 472] on span at bounding box center [1165, 472] width 11 height 11
checkbox input "true"
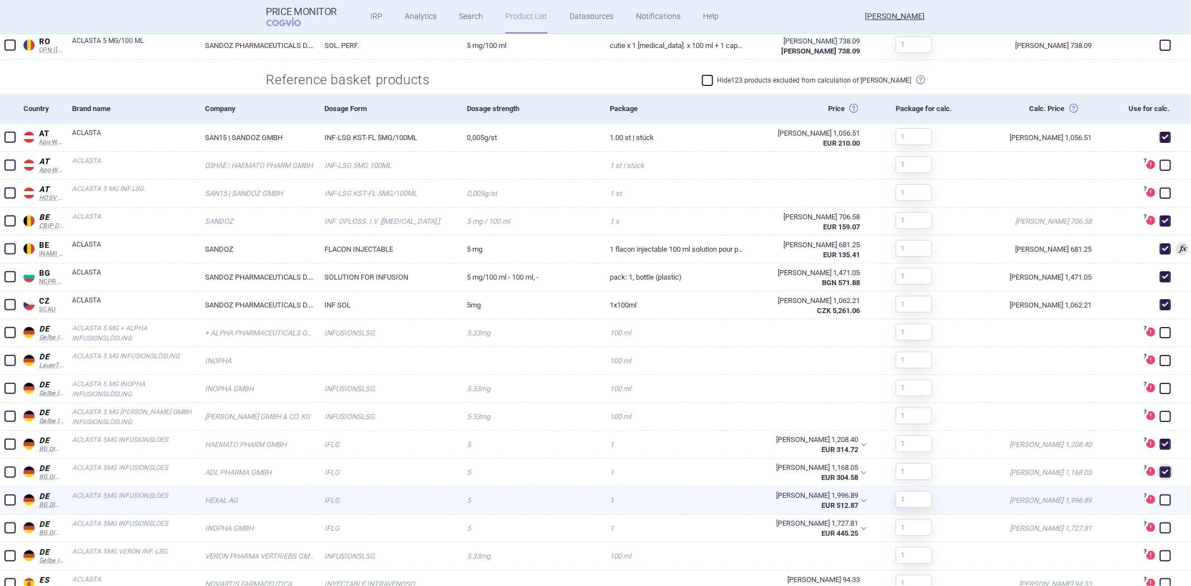
click at [1160, 501] on span at bounding box center [1165, 500] width 11 height 11
checkbox input "true"
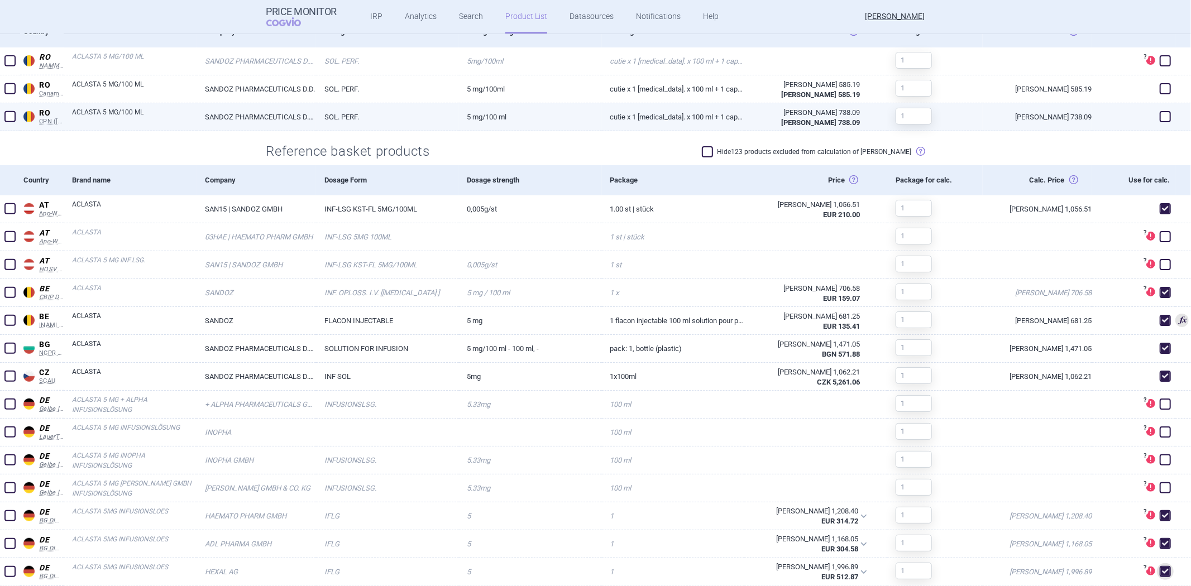
scroll to position [310, 0]
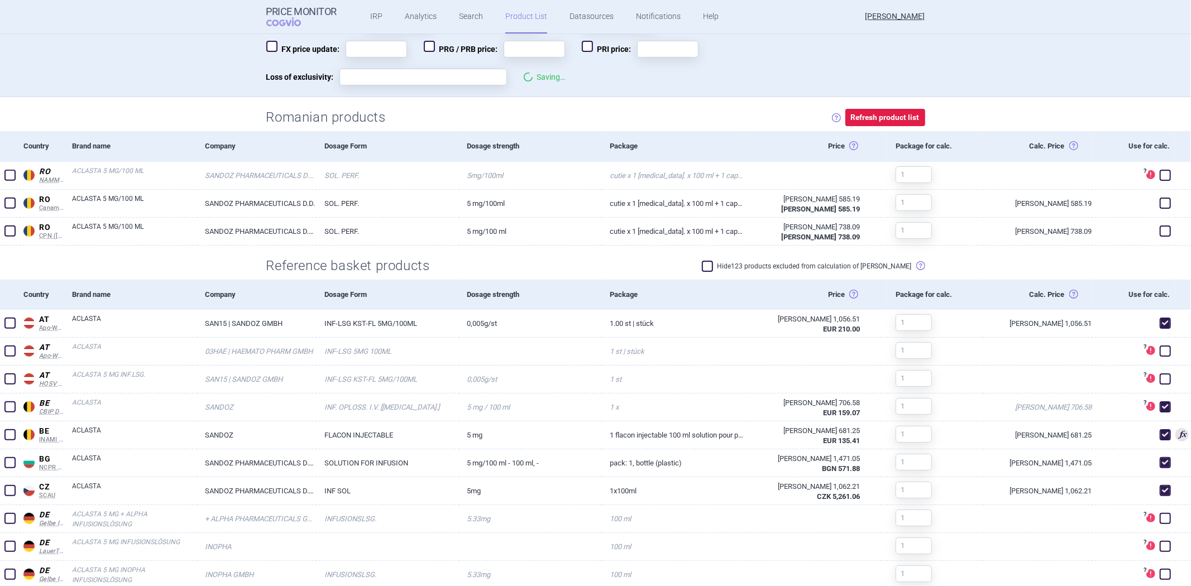
click at [794, 270] on label "Hide 123 products excluded from calculation of max price" at bounding box center [807, 266] width 210 height 11
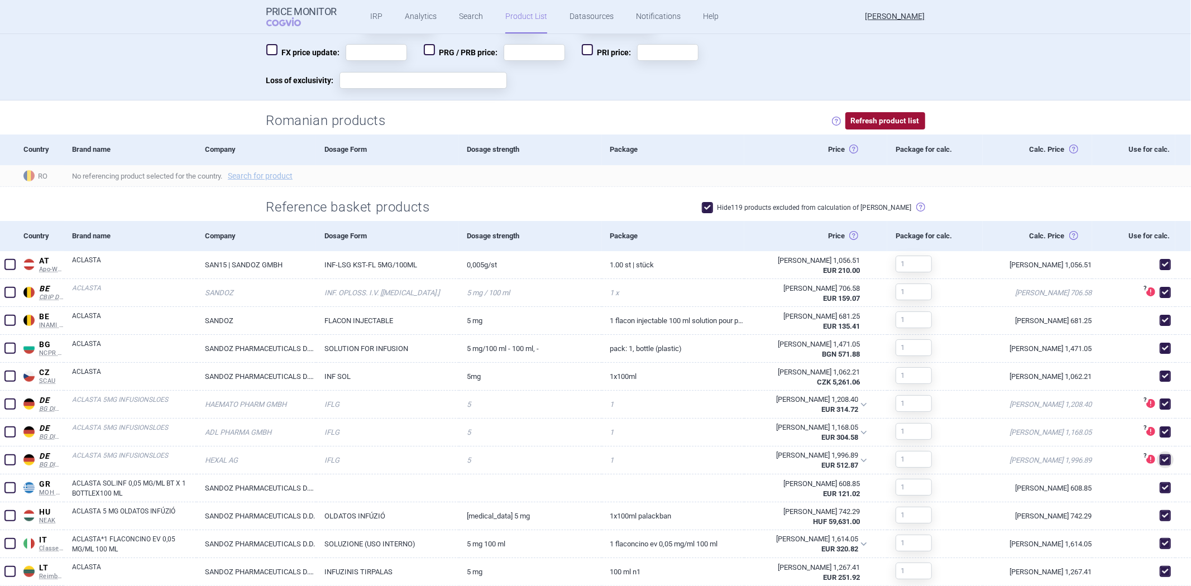
click at [861, 119] on button "Refresh product list" at bounding box center [886, 120] width 80 height 17
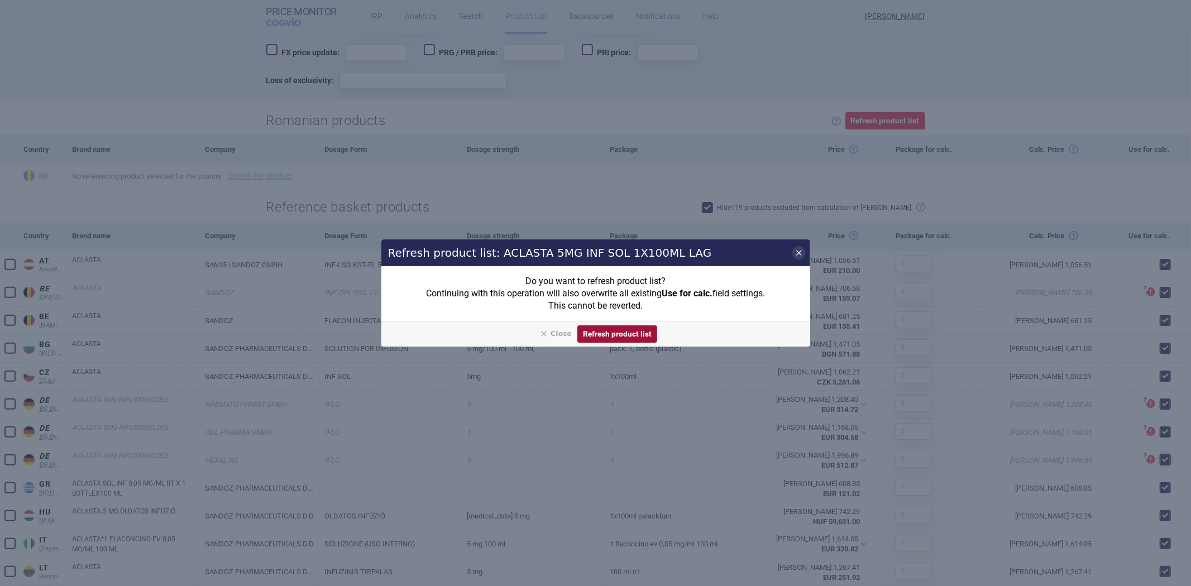
click at [602, 336] on button "Refresh product list" at bounding box center [617, 334] width 80 height 17
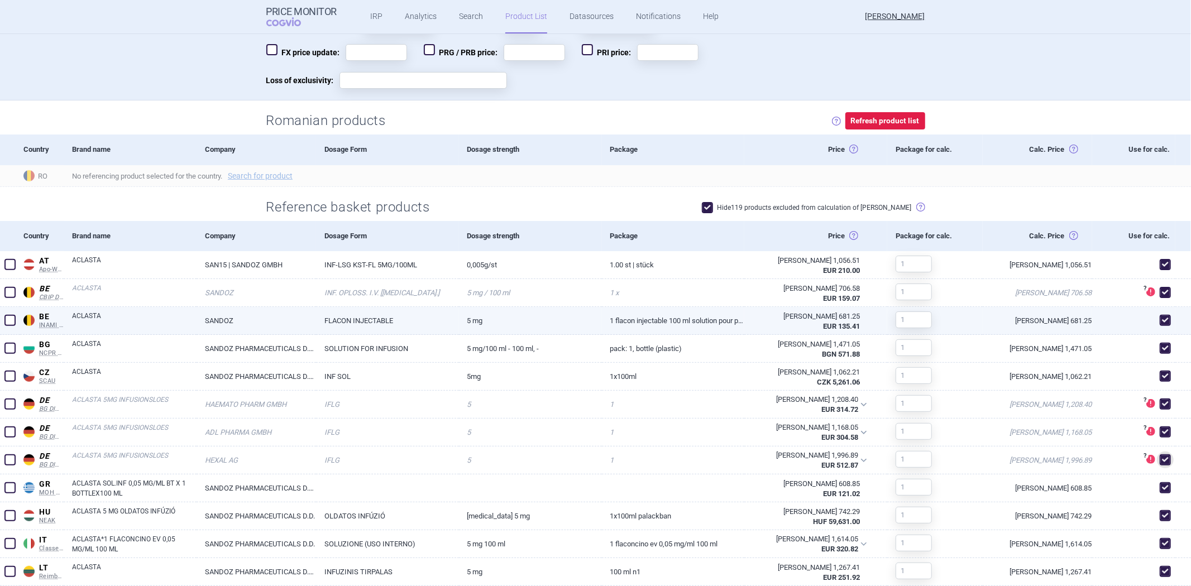
scroll to position [307, 0]
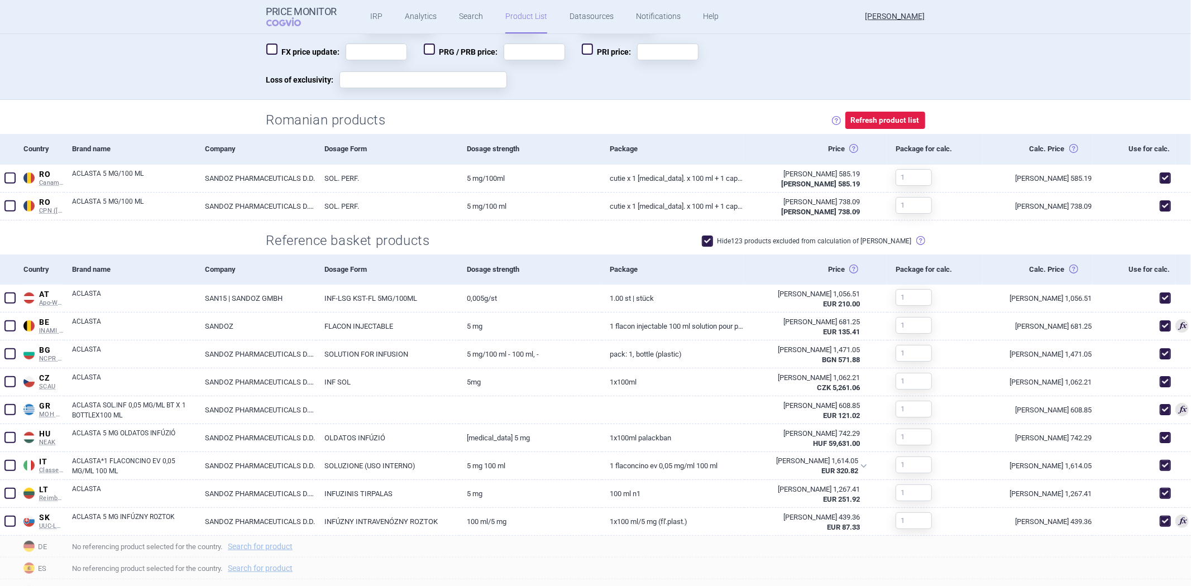
click at [801, 249] on div "Hide 123 products excluded from calculation of max price Products are excluded …" at bounding box center [682, 241] width 486 height 17
click at [807, 246] on label "Hide 123 products excluded from calculation of max price" at bounding box center [807, 241] width 210 height 11
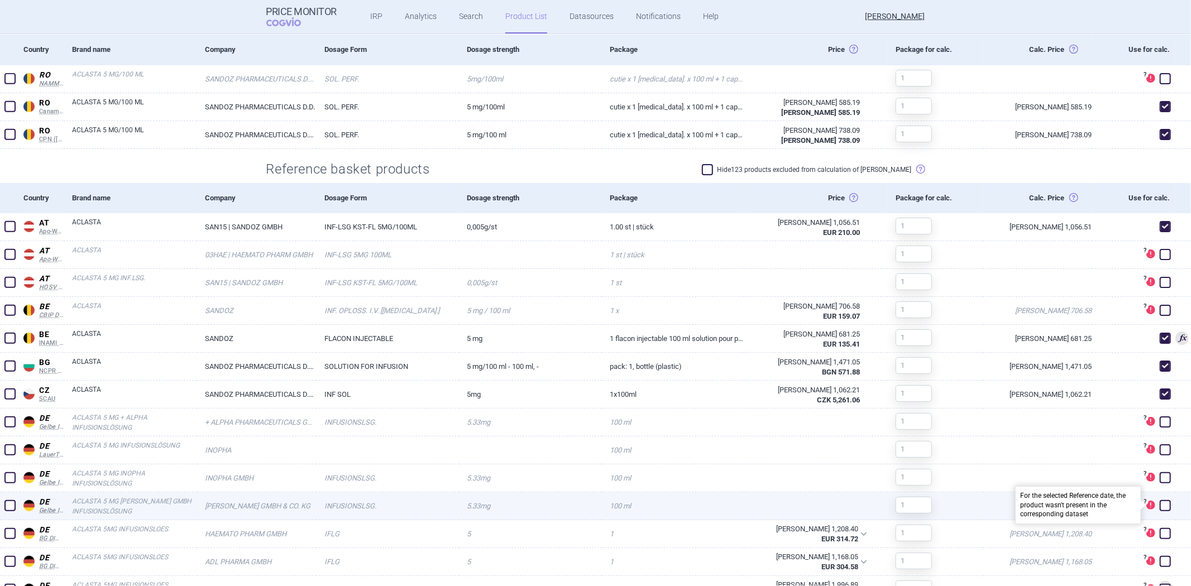
scroll to position [431, 0]
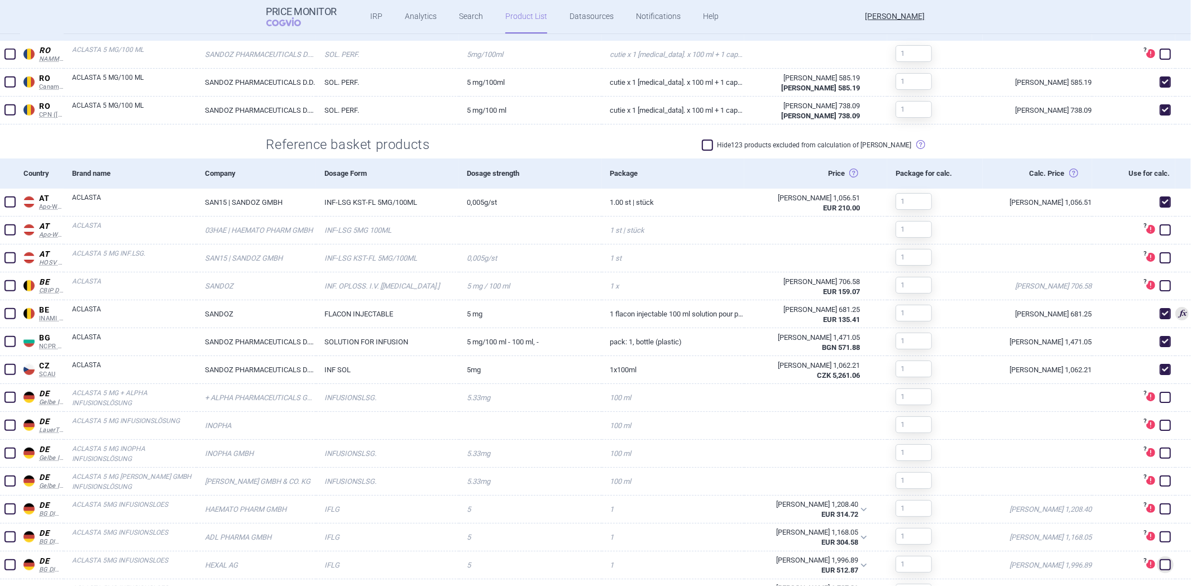
click at [784, 144] on label "Hide 123 products excluded from calculation of max price" at bounding box center [807, 145] width 210 height 11
checkbox input "true"
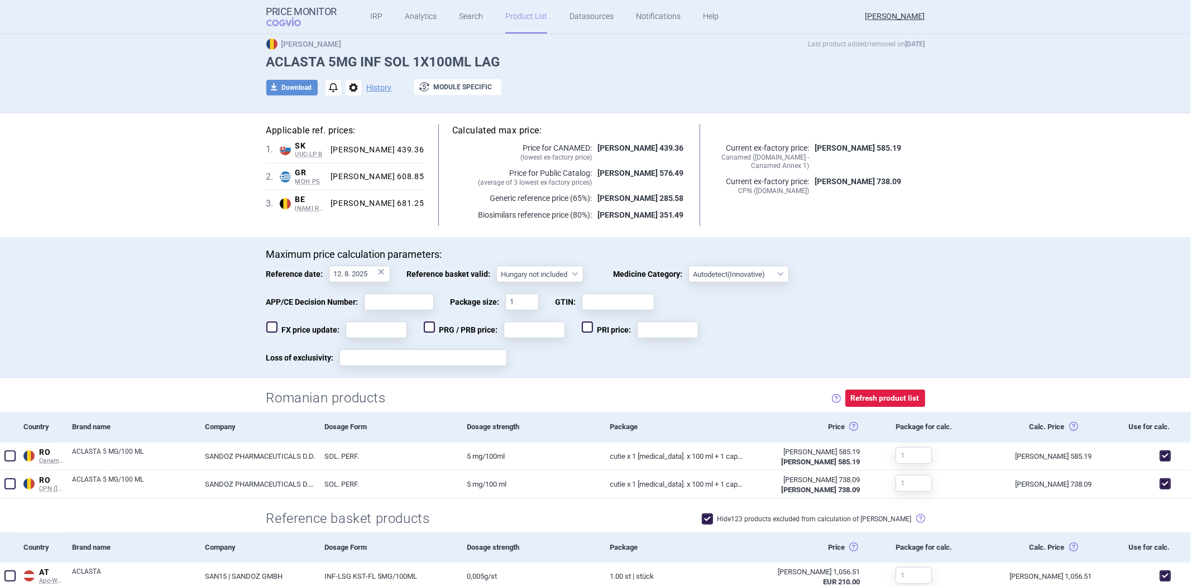
scroll to position [0, 0]
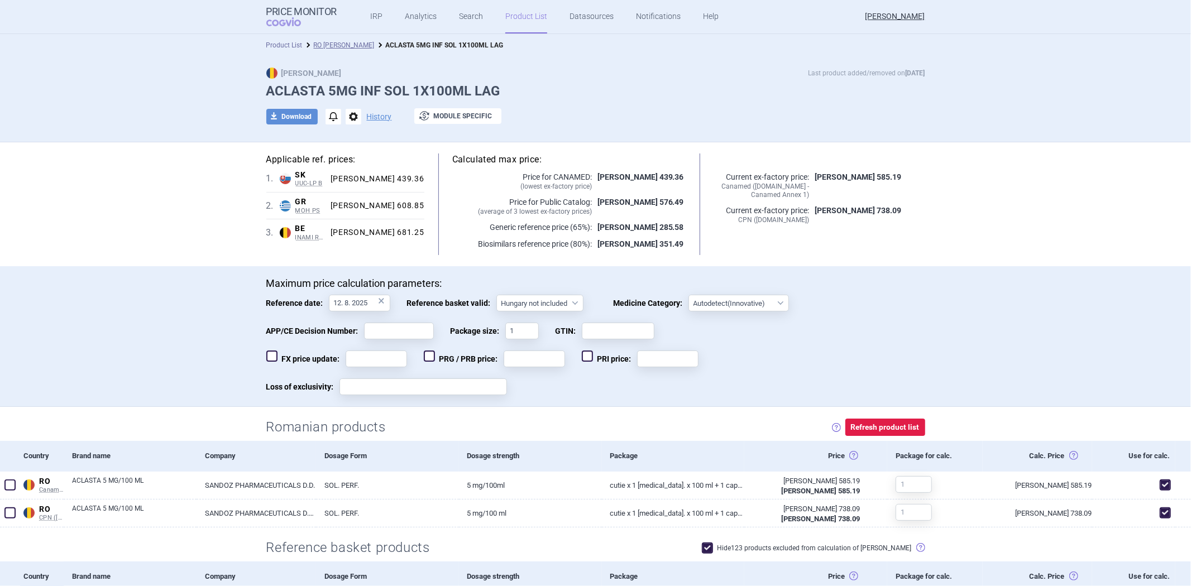
click at [287, 46] on link "Product List" at bounding box center [284, 45] width 36 height 8
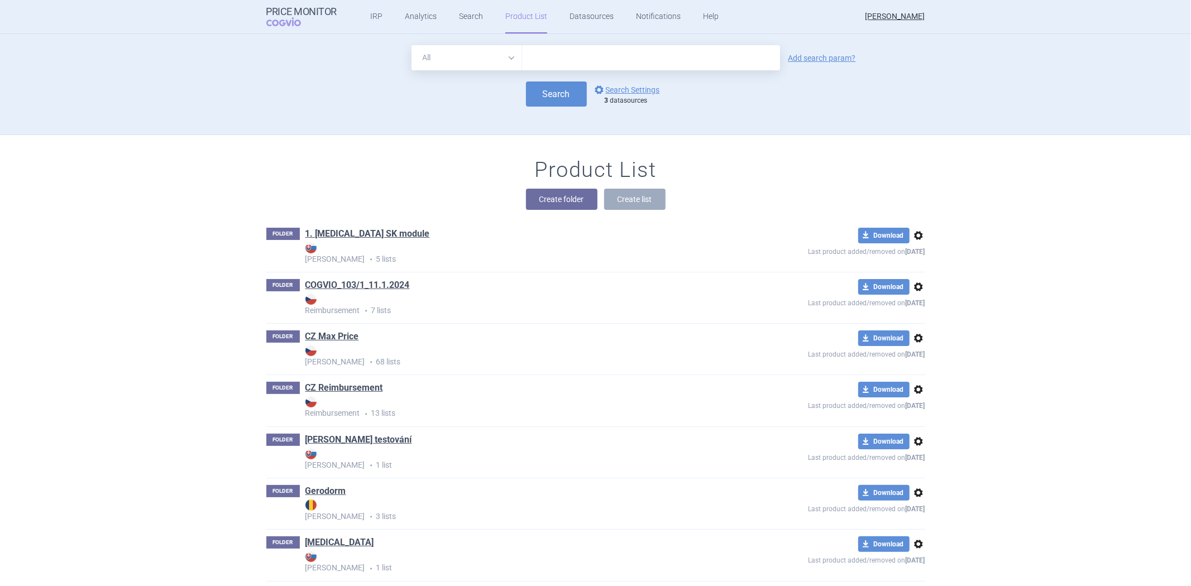
scroll to position [101, 0]
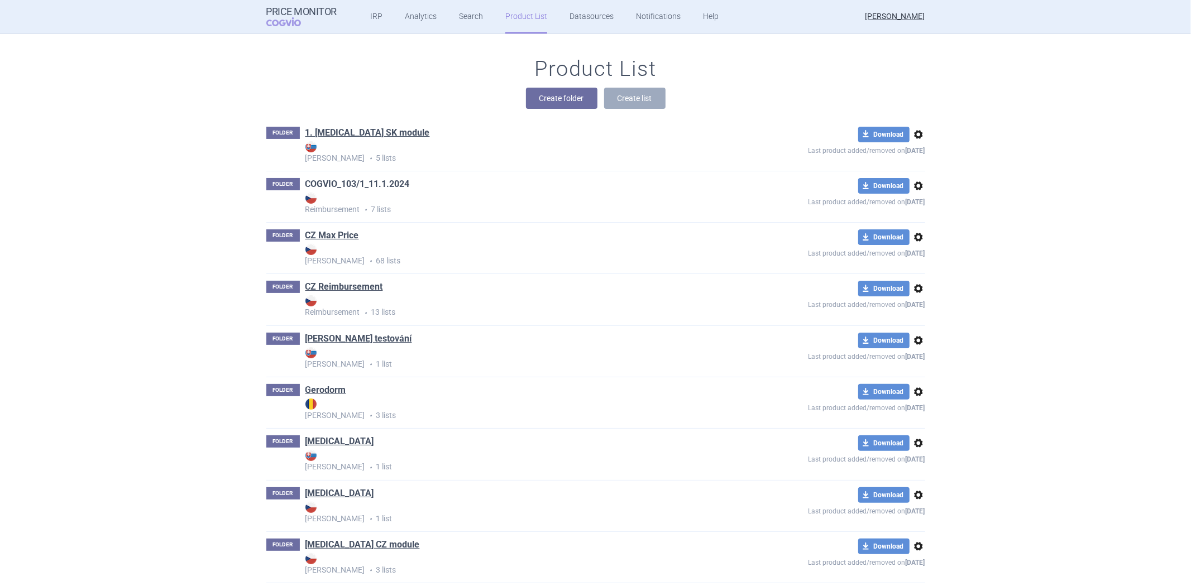
click at [353, 182] on link "COGVIO_103/1_11.1.2024" at bounding box center [357, 184] width 104 height 12
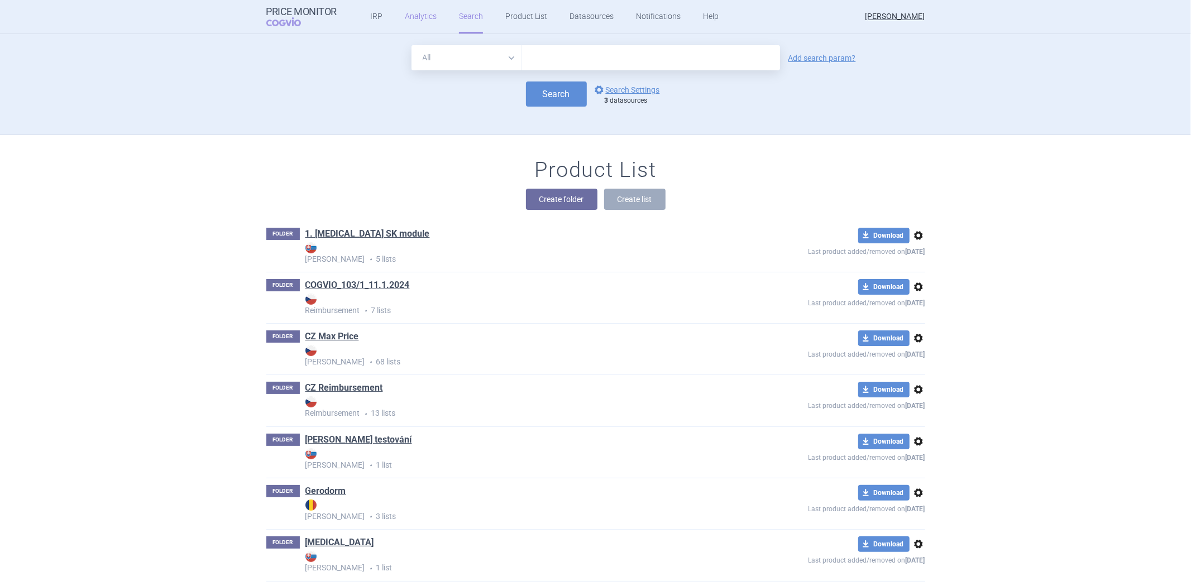
click at [405, 13] on link "Analytics" at bounding box center [421, 17] width 32 height 34
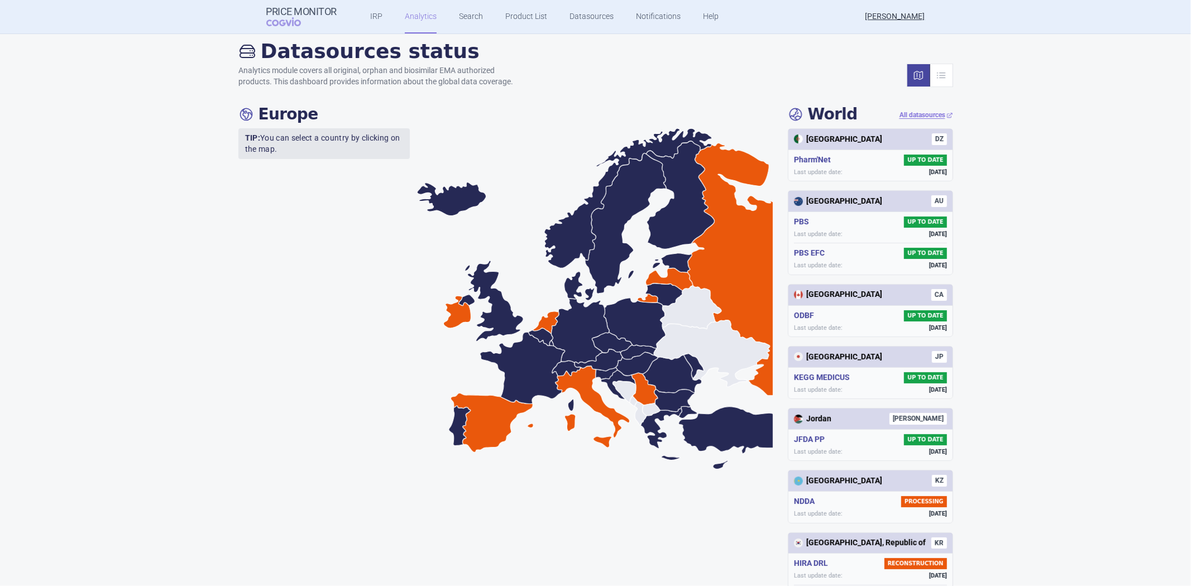
scroll to position [124, 0]
click at [511, 407] on icon at bounding box center [492, 422] width 83 height 59
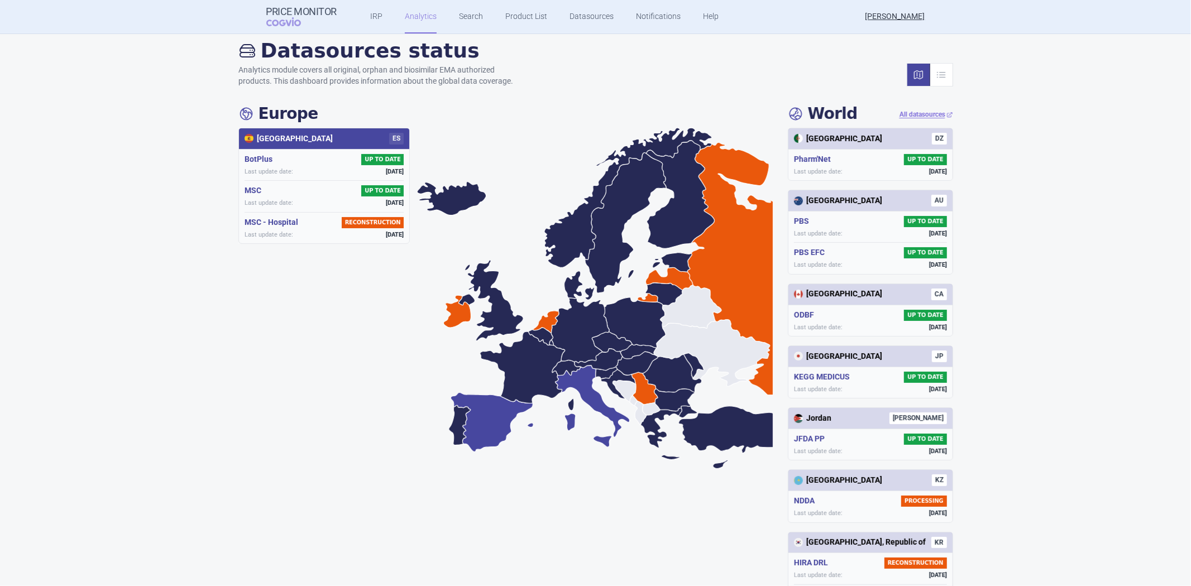
click at [566, 387] on icon at bounding box center [592, 407] width 74 height 82
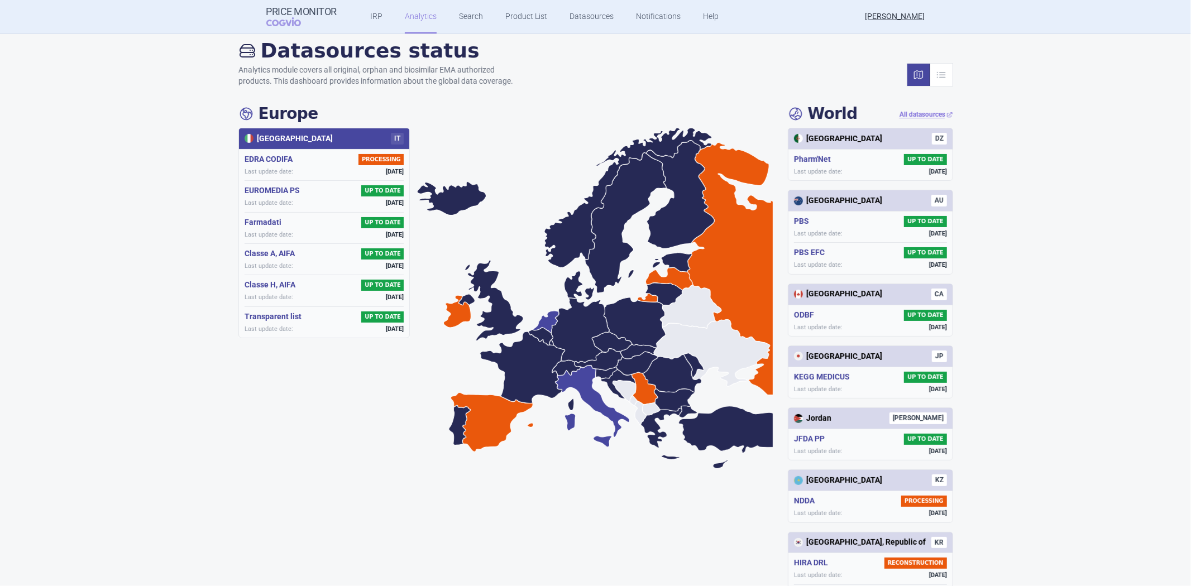
click at [536, 321] on icon at bounding box center [545, 322] width 27 height 23
